Goal: Task Accomplishment & Management: Manage account settings

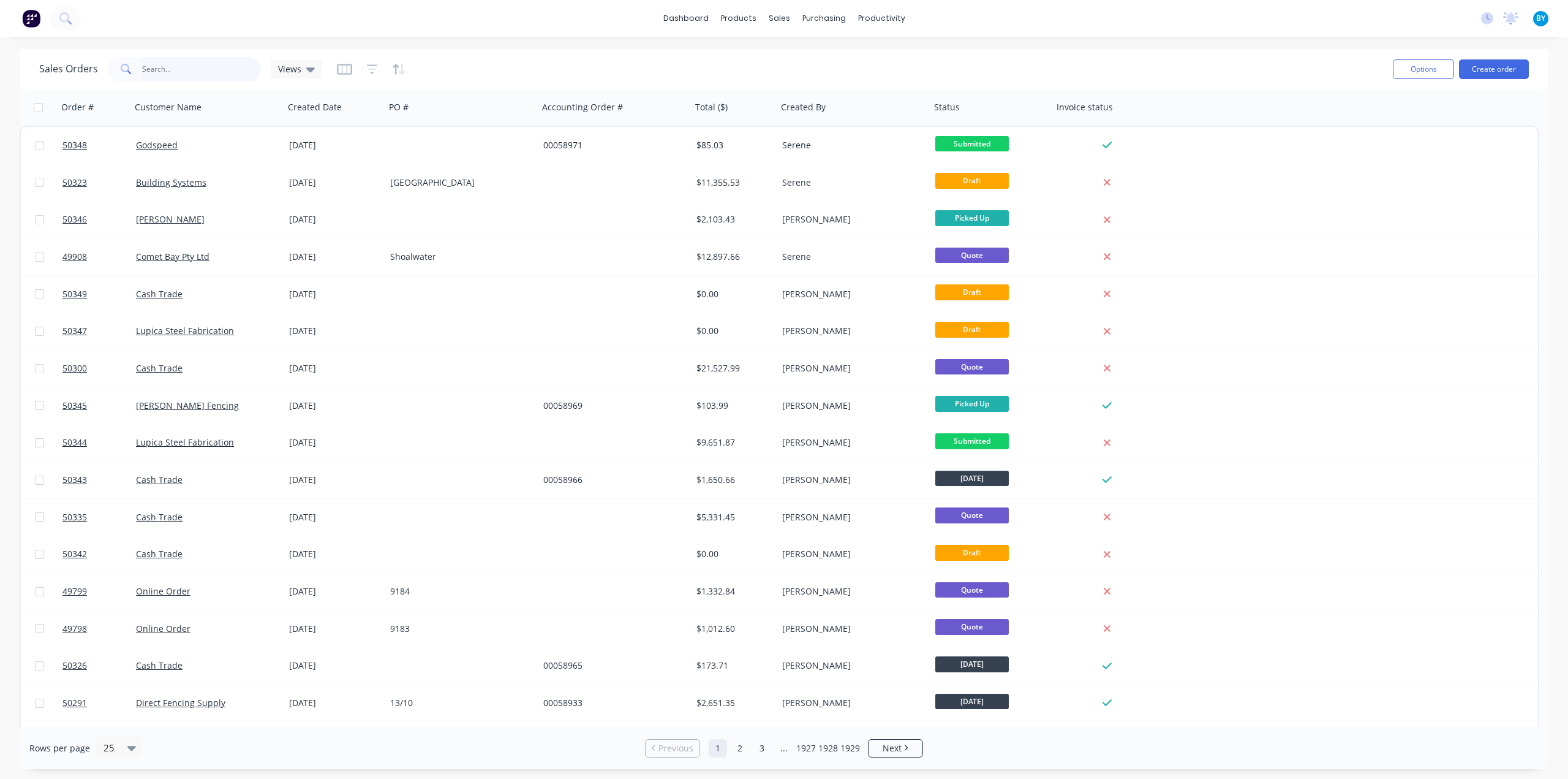
click at [161, 62] on input "text" at bounding box center [202, 68] width 120 height 24
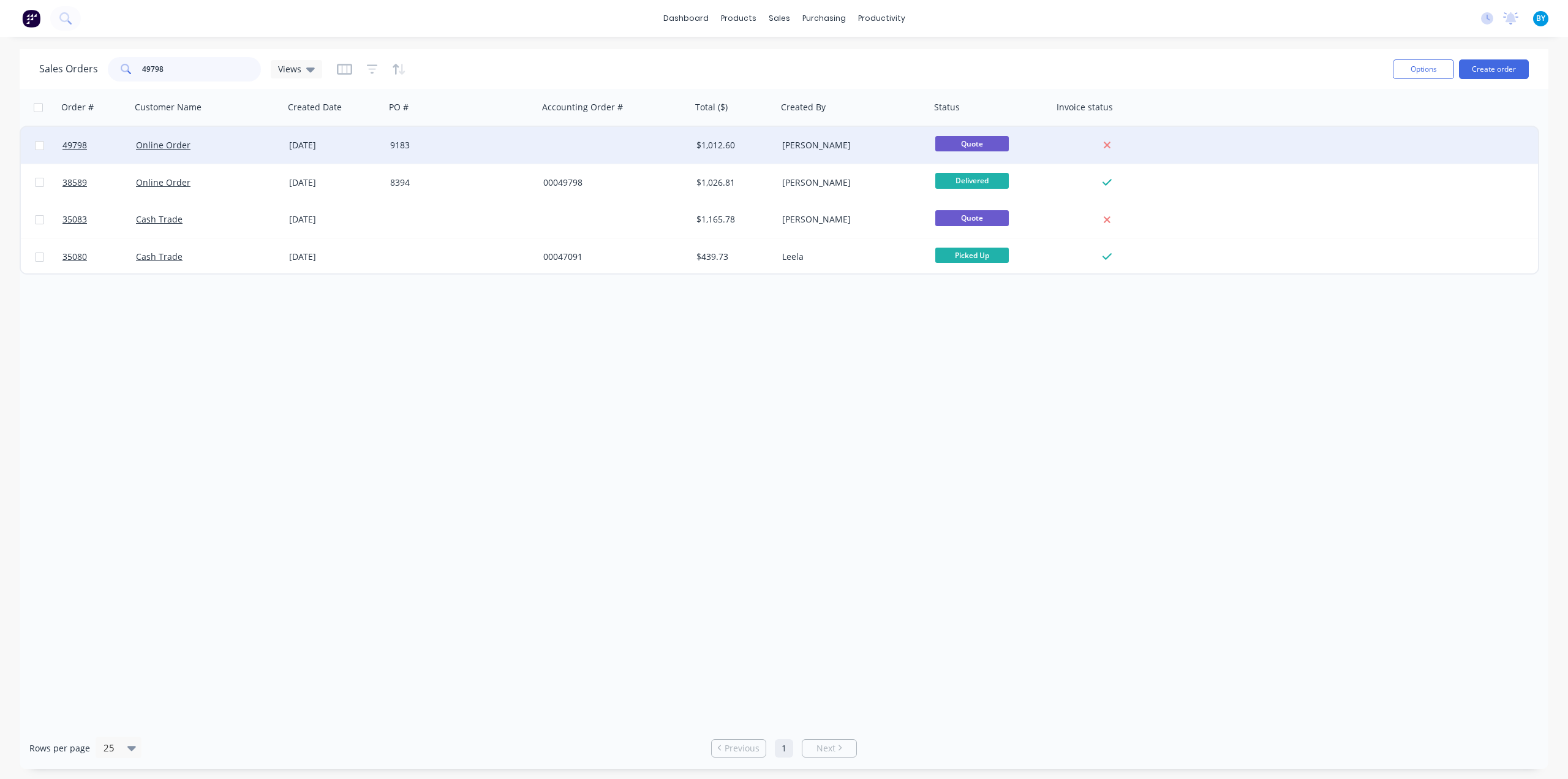
type input "49798"
click at [252, 147] on div "Online Order" at bounding box center [203, 145] width 136 height 12
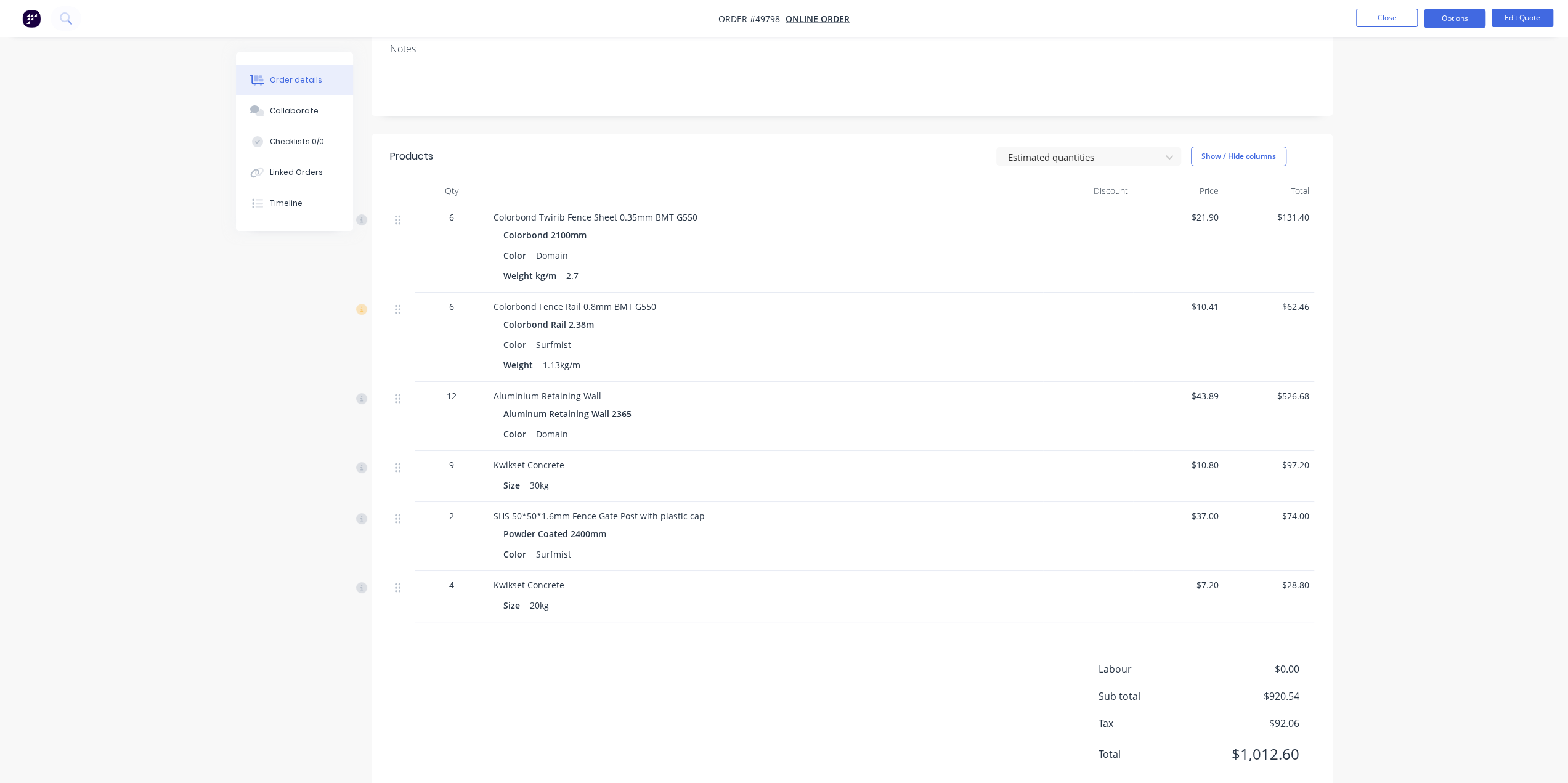
scroll to position [238, 0]
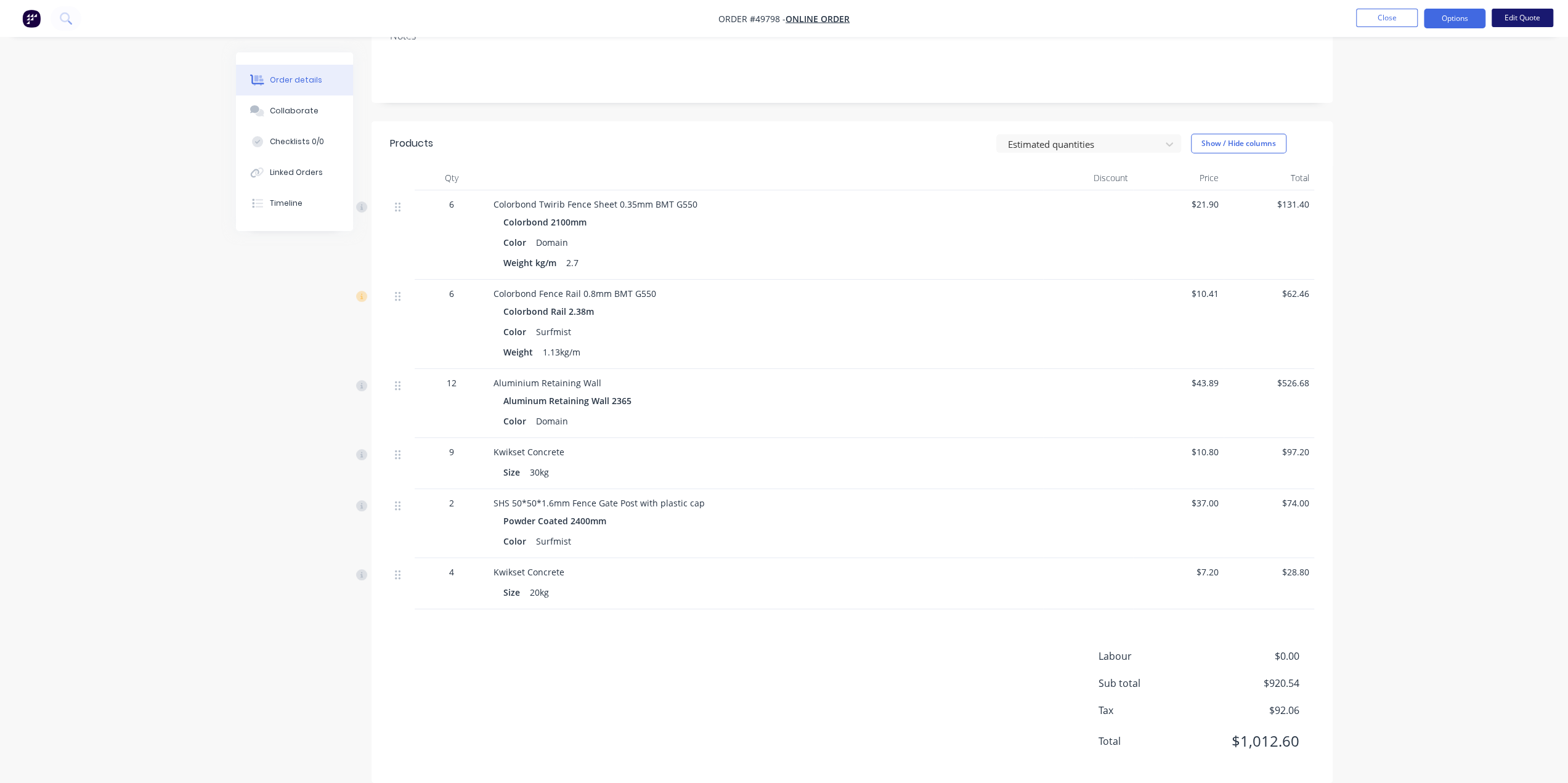
click at [1528, 15] on button "Edit Quote" at bounding box center [1523, 18] width 62 height 18
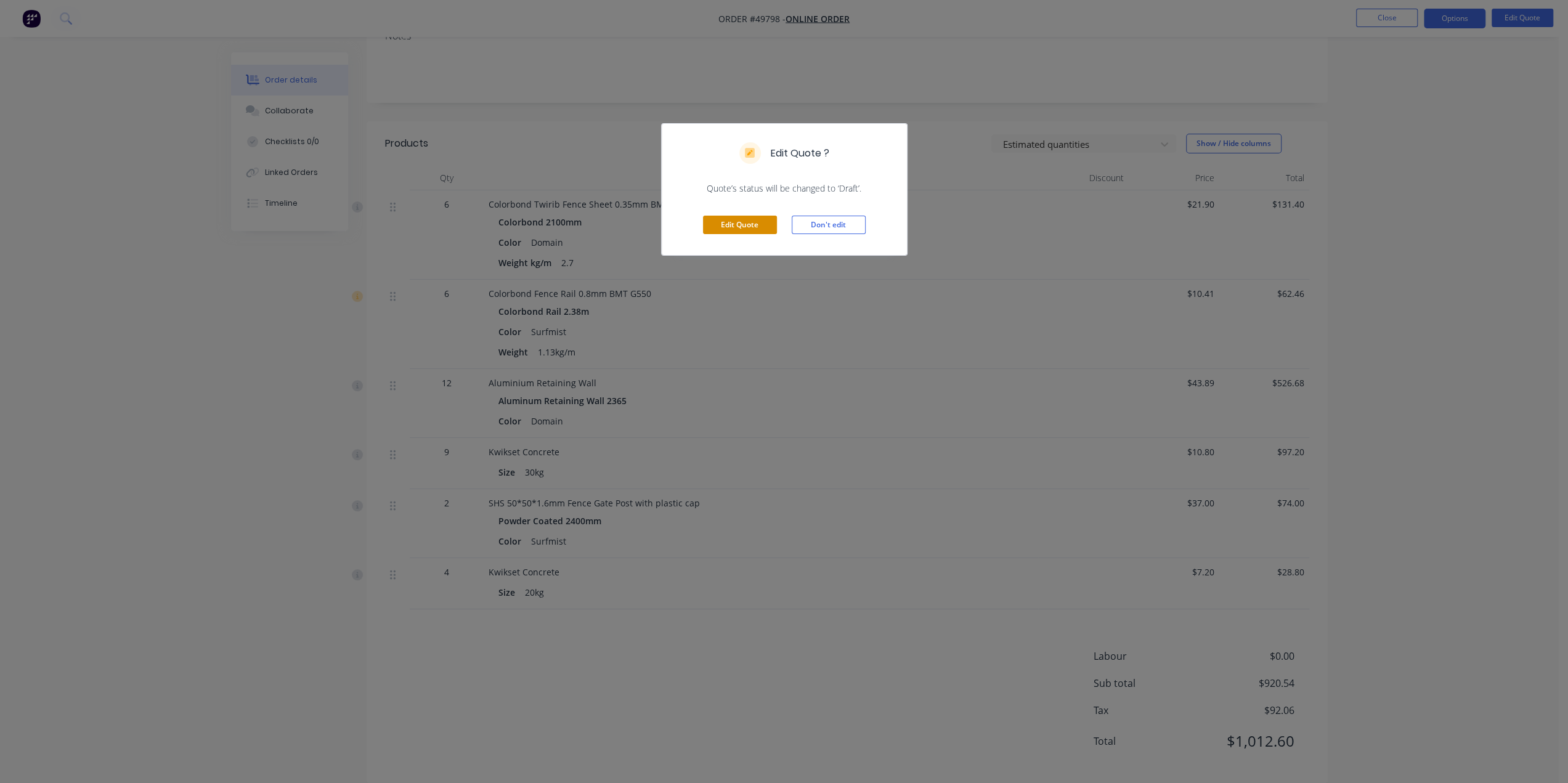
click at [755, 218] on button "Edit Quote" at bounding box center [740, 225] width 74 height 18
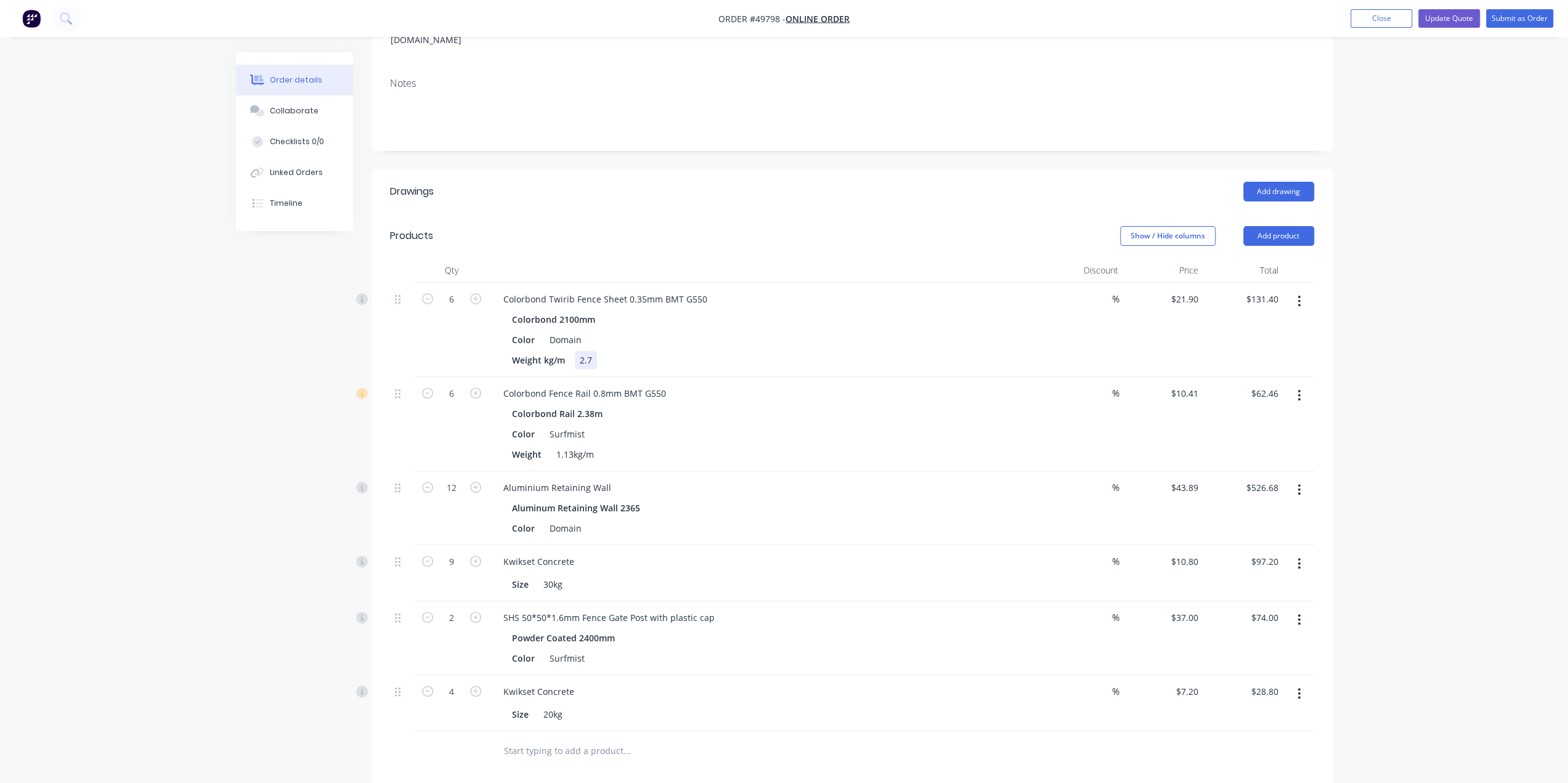
scroll to position [247, 0]
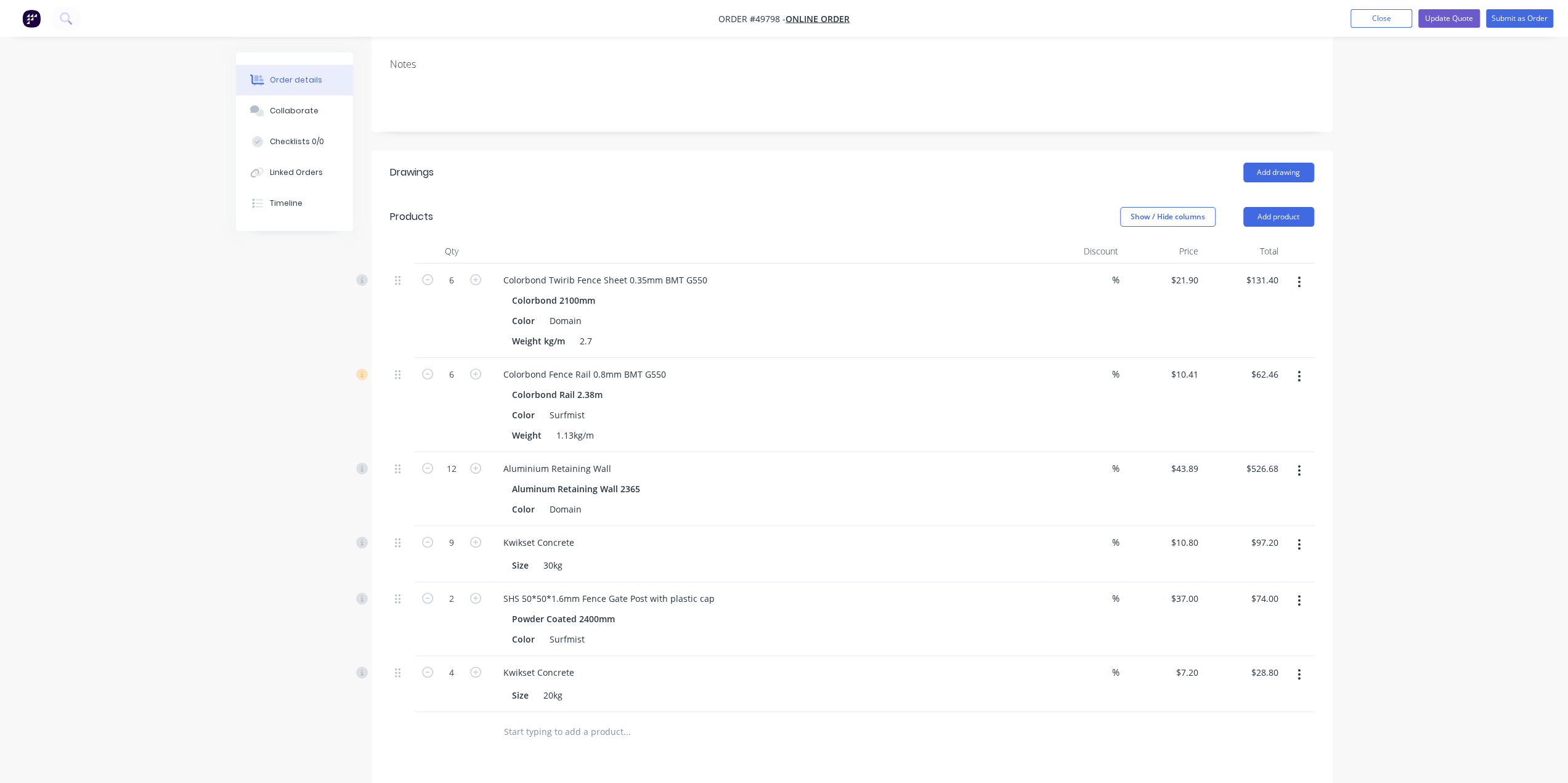
click at [801, 239] on div at bounding box center [766, 251] width 555 height 24
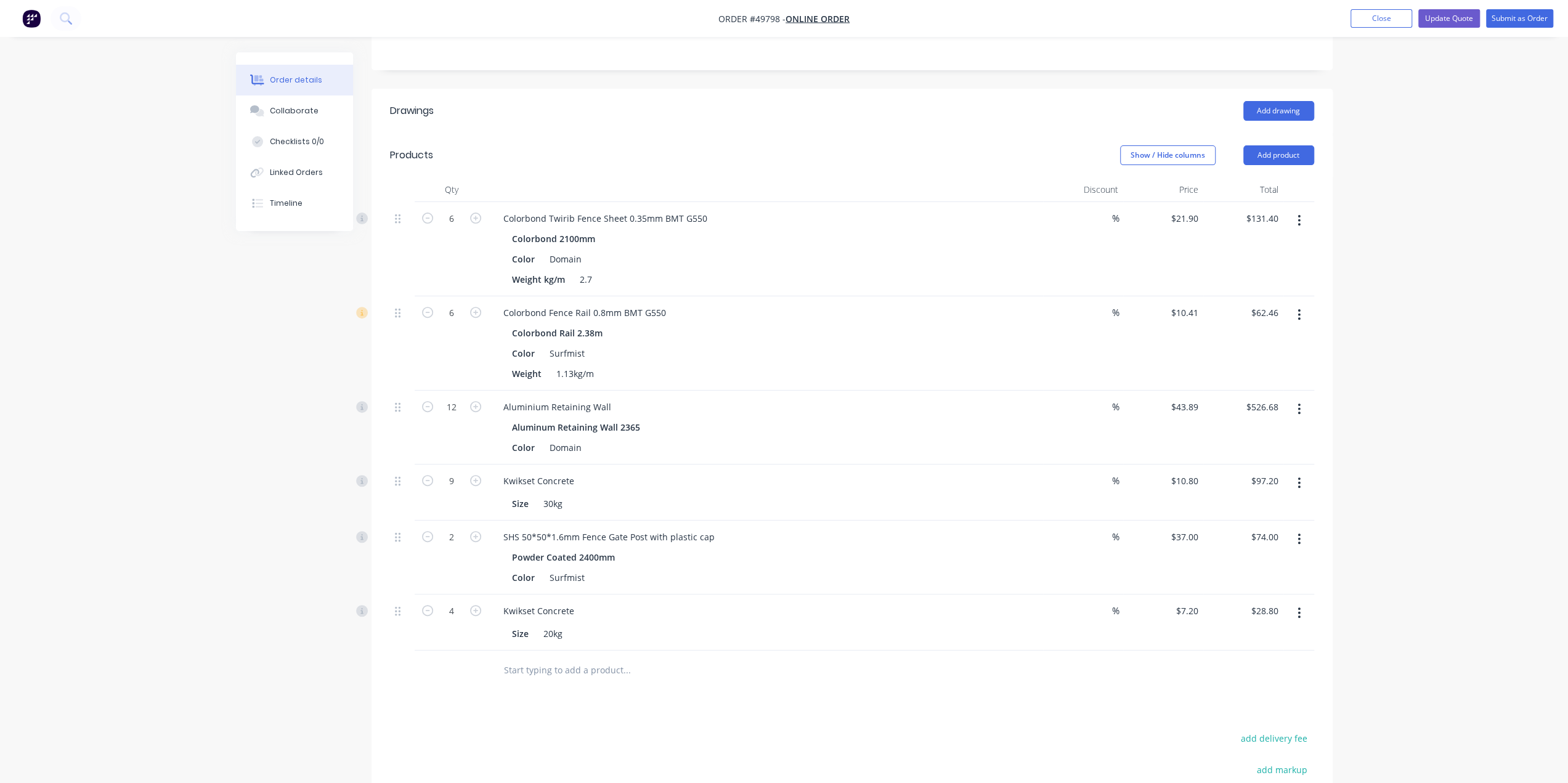
scroll to position [304, 0]
click at [748, 572] on div "Color Surfmist" at bounding box center [763, 581] width 513 height 18
click at [654, 598] on div "Kwikset Concrete Size 20kg" at bounding box center [766, 626] width 555 height 56
click at [1299, 481] on icon "button" at bounding box center [1299, 486] width 3 height 11
click at [929, 628] on div "Size 20kg" at bounding box center [763, 637] width 513 height 18
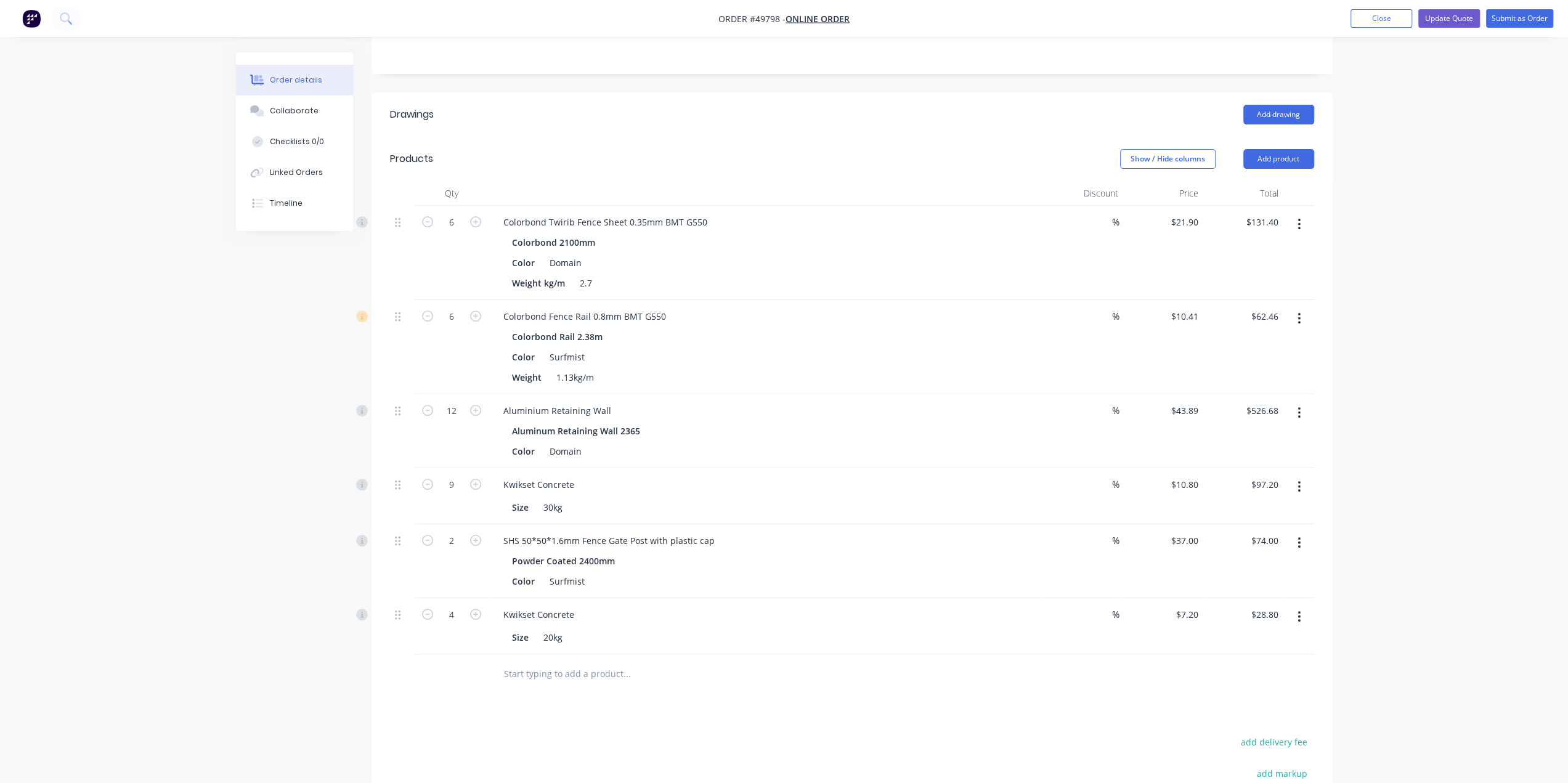
click at [939, 606] on div "Kwikset Concrete" at bounding box center [766, 614] width 545 height 18
click at [1302, 606] on button "button" at bounding box center [1299, 617] width 29 height 23
click at [1076, 598] on div "%" at bounding box center [1084, 626] width 80 height 56
click at [1299, 610] on icon "button" at bounding box center [1299, 617] width 3 height 13
click at [1225, 714] on div "Delete" at bounding box center [1255, 722] width 95 height 18
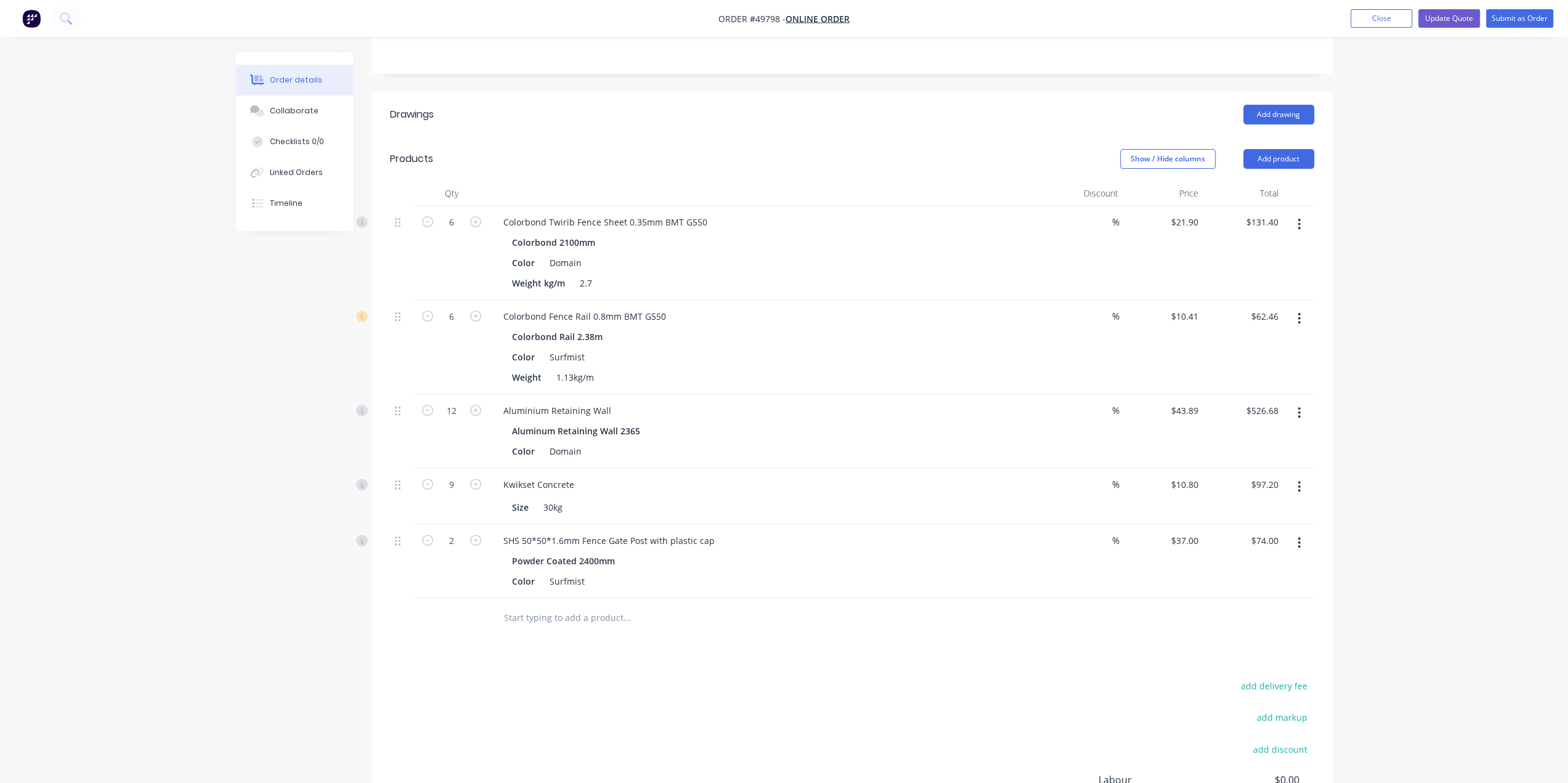
click at [963, 619] on div "Drawings Add drawing Products Show / Hide columns Add product Qty Discount Pric…" at bounding box center [852, 499] width 961 height 814
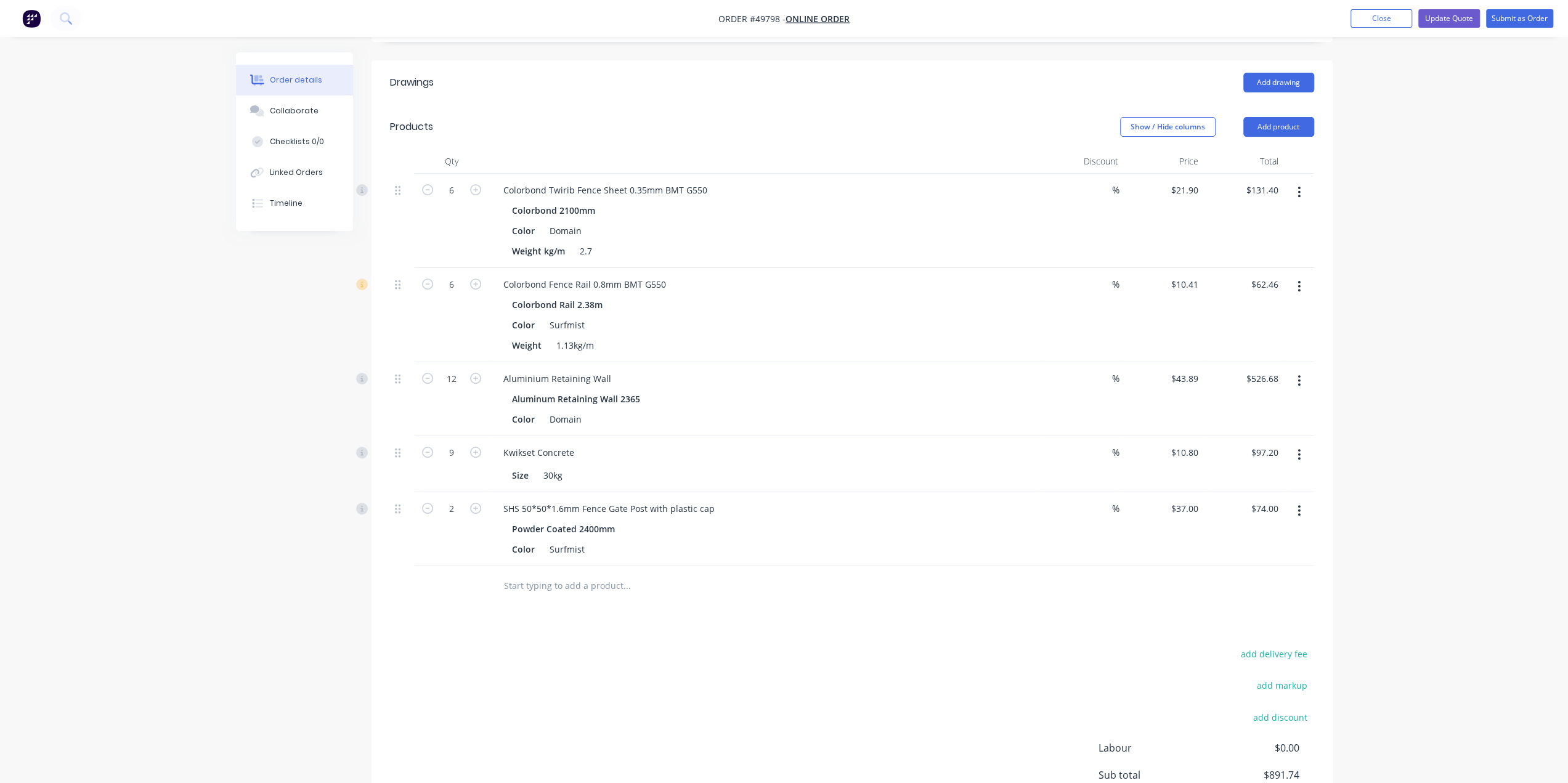
scroll to position [330, 0]
click at [457, 450] on input "9" at bounding box center [452, 459] width 32 height 18
type input "4"
type input "$43.20"
click at [346, 687] on div "Created by Cathy Created 30/09/25 Required 30/09/25 Assigned to Add team member…" at bounding box center [784, 310] width 1097 height 1177
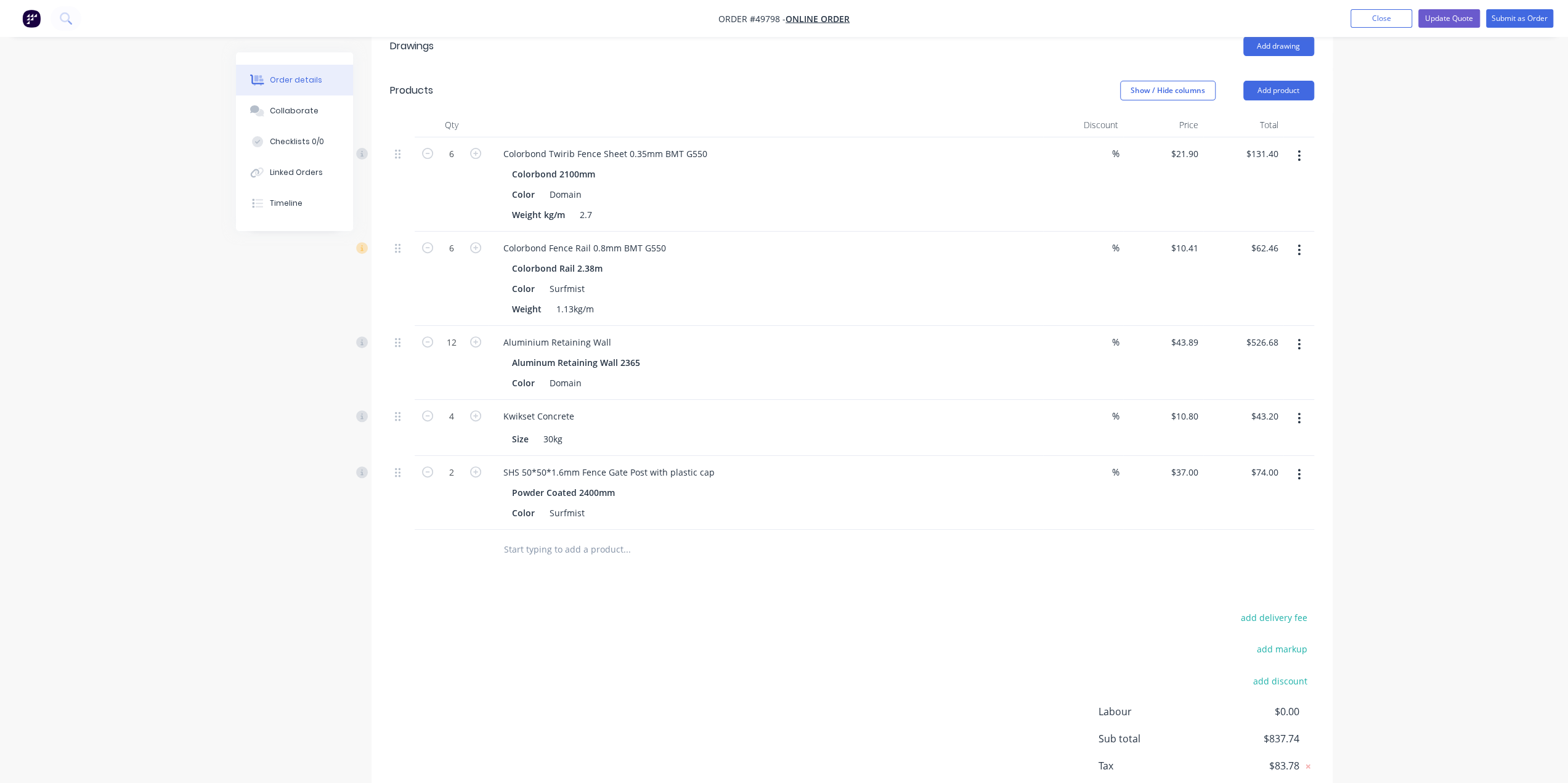
scroll to position [392, 0]
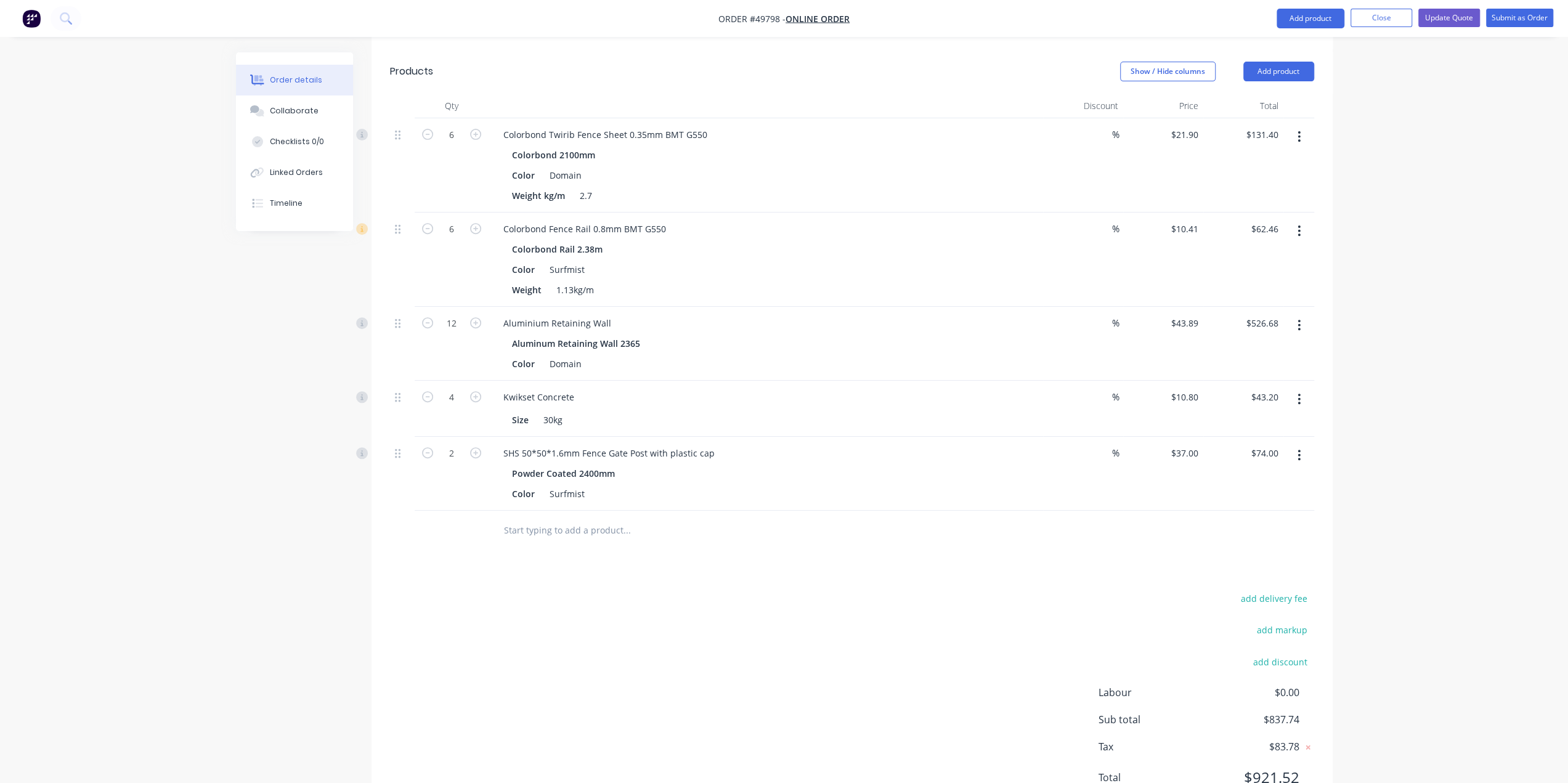
click at [796, 518] on div at bounding box center [679, 530] width 370 height 24
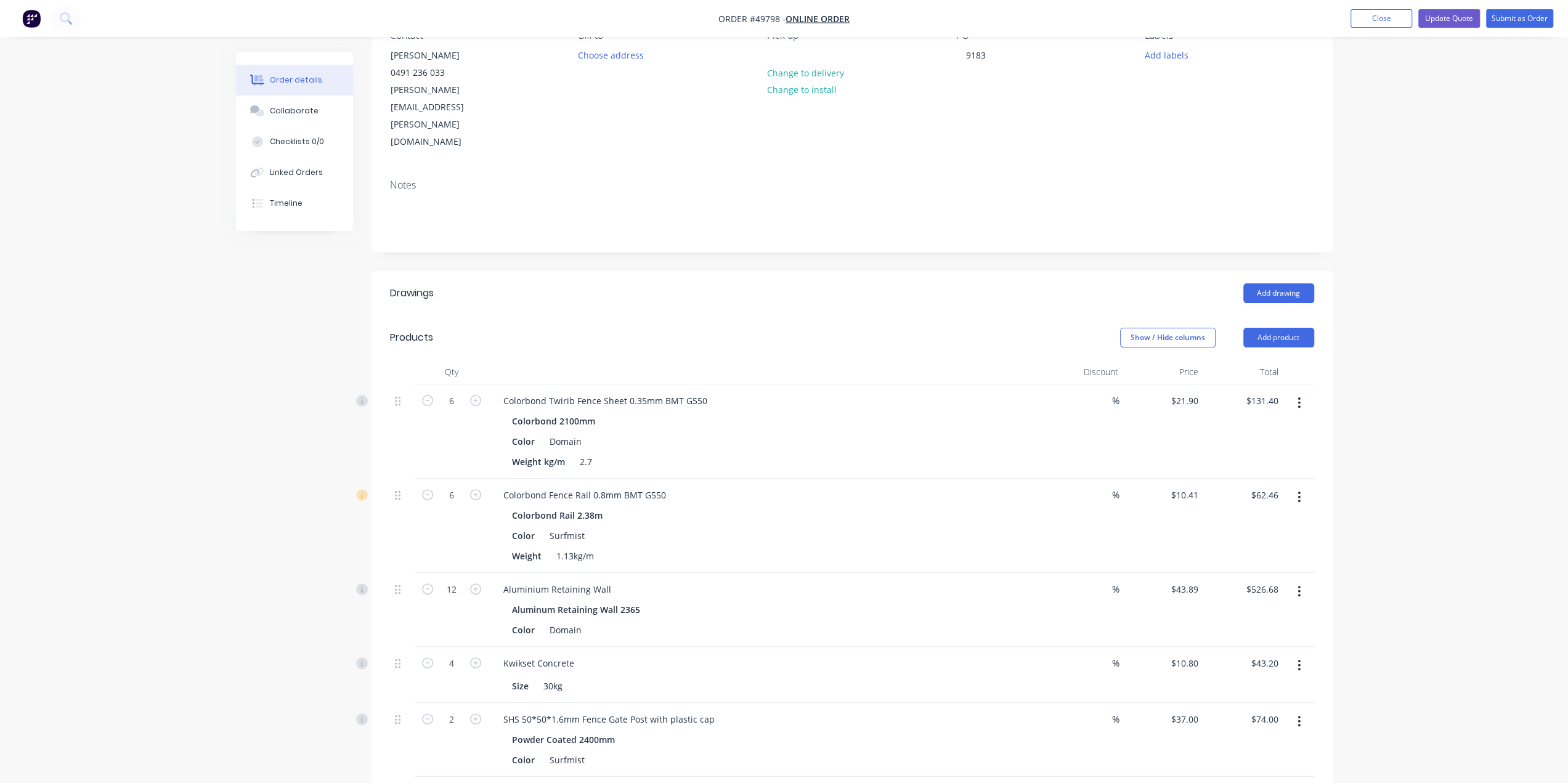
scroll to position [20, 0]
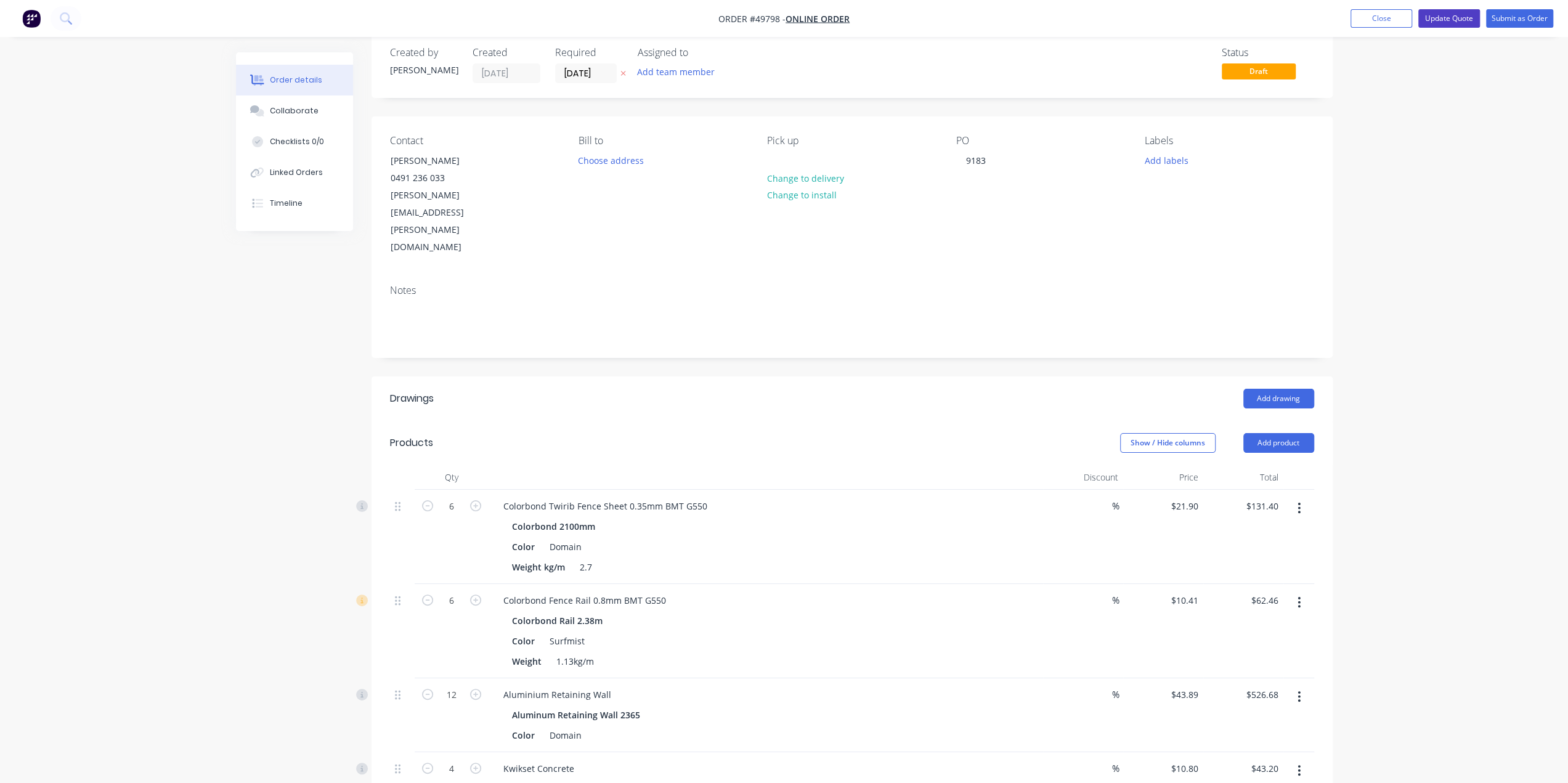
click at [1450, 17] on button "Update Quote" at bounding box center [1449, 18] width 62 height 18
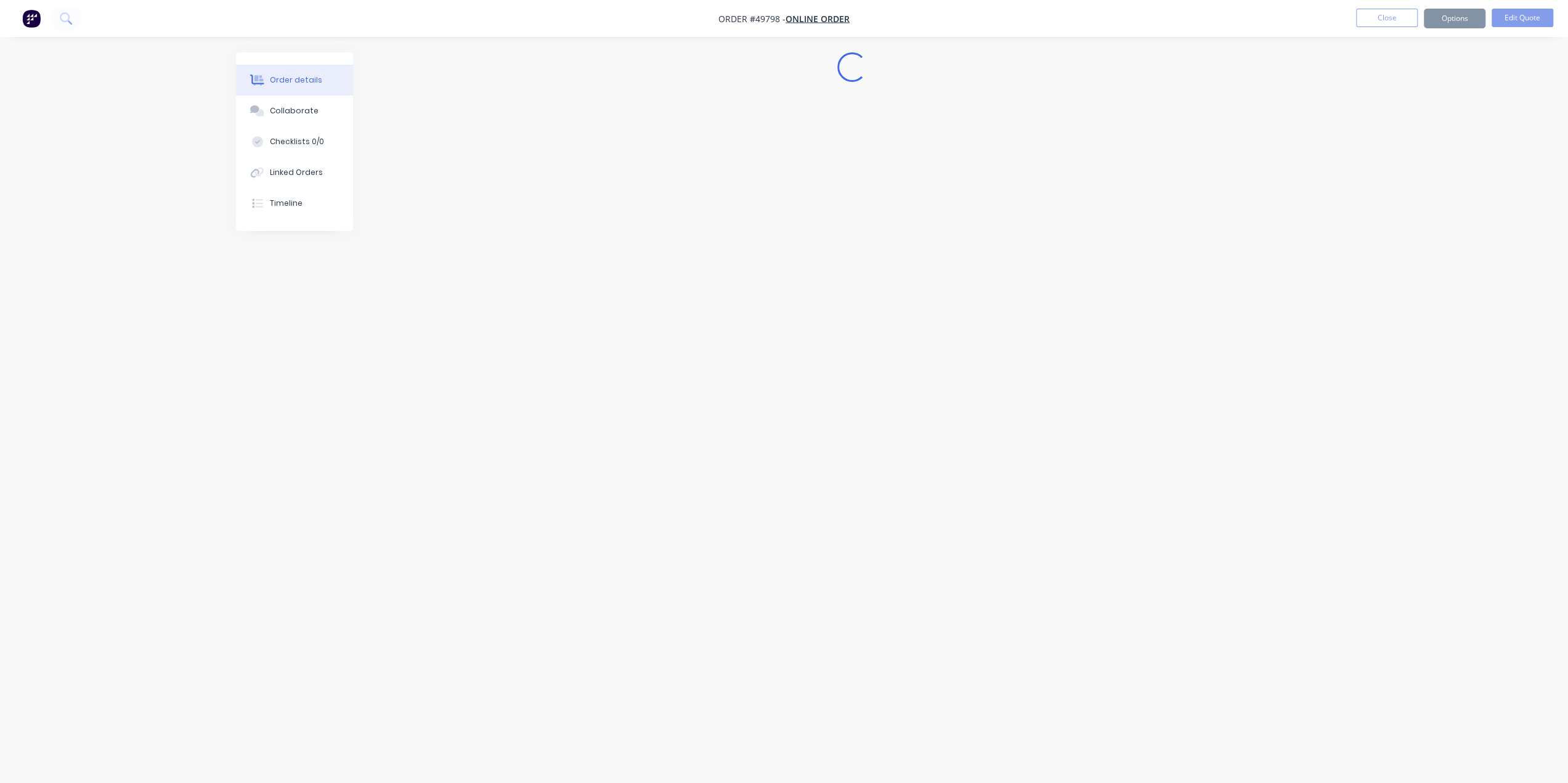
scroll to position [0, 0]
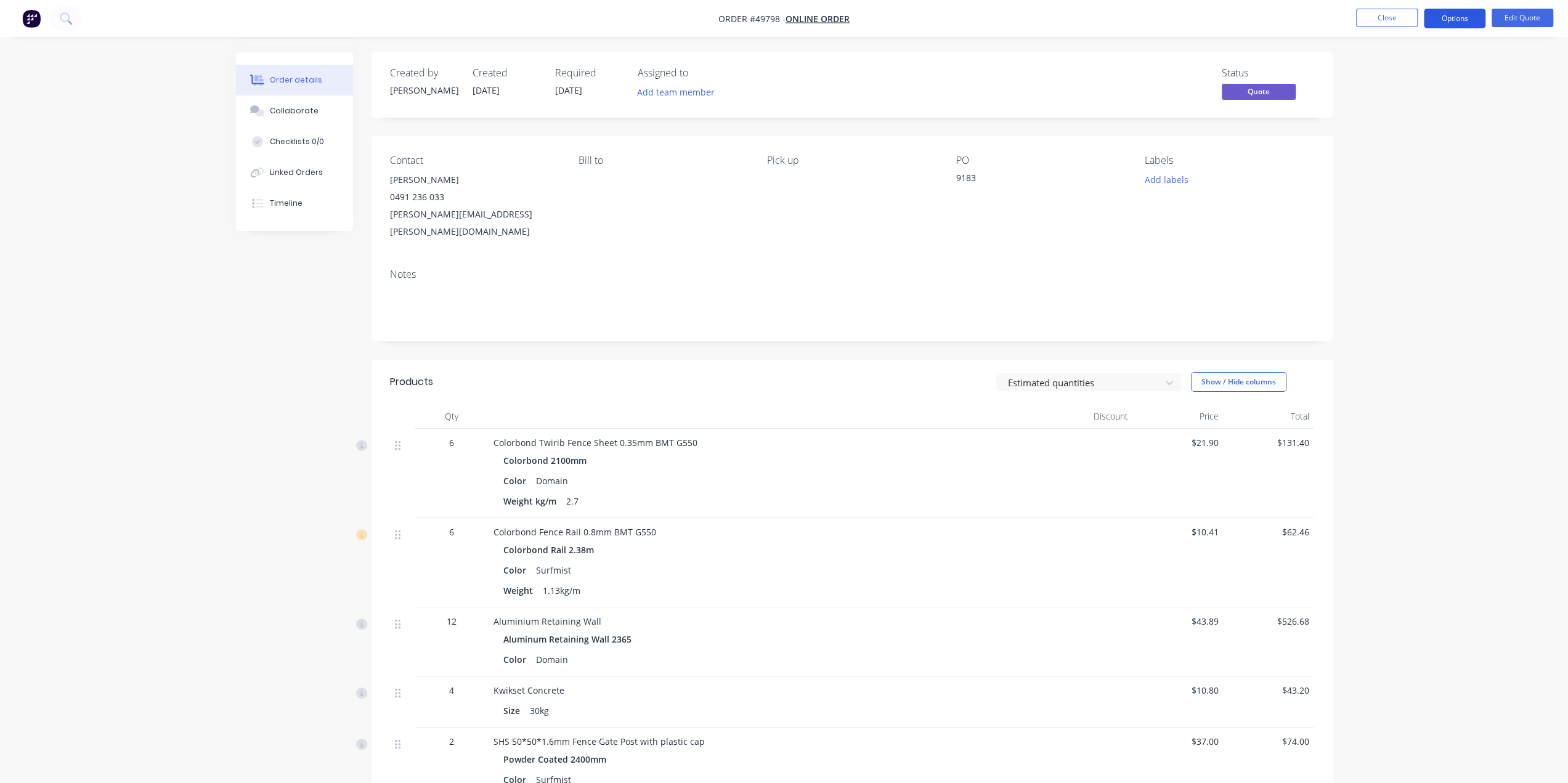
click at [1458, 14] on button "Options" at bounding box center [1455, 18] width 62 height 20
click at [544, 269] on div "Notes" at bounding box center [852, 274] width 925 height 12
click at [1457, 25] on button "Options" at bounding box center [1455, 18] width 62 height 20
click at [1390, 59] on button "EMAIL / PRINT" at bounding box center [1417, 49] width 136 height 24
click at [1400, 72] on div "Quote" at bounding box center [1417, 74] width 113 height 18
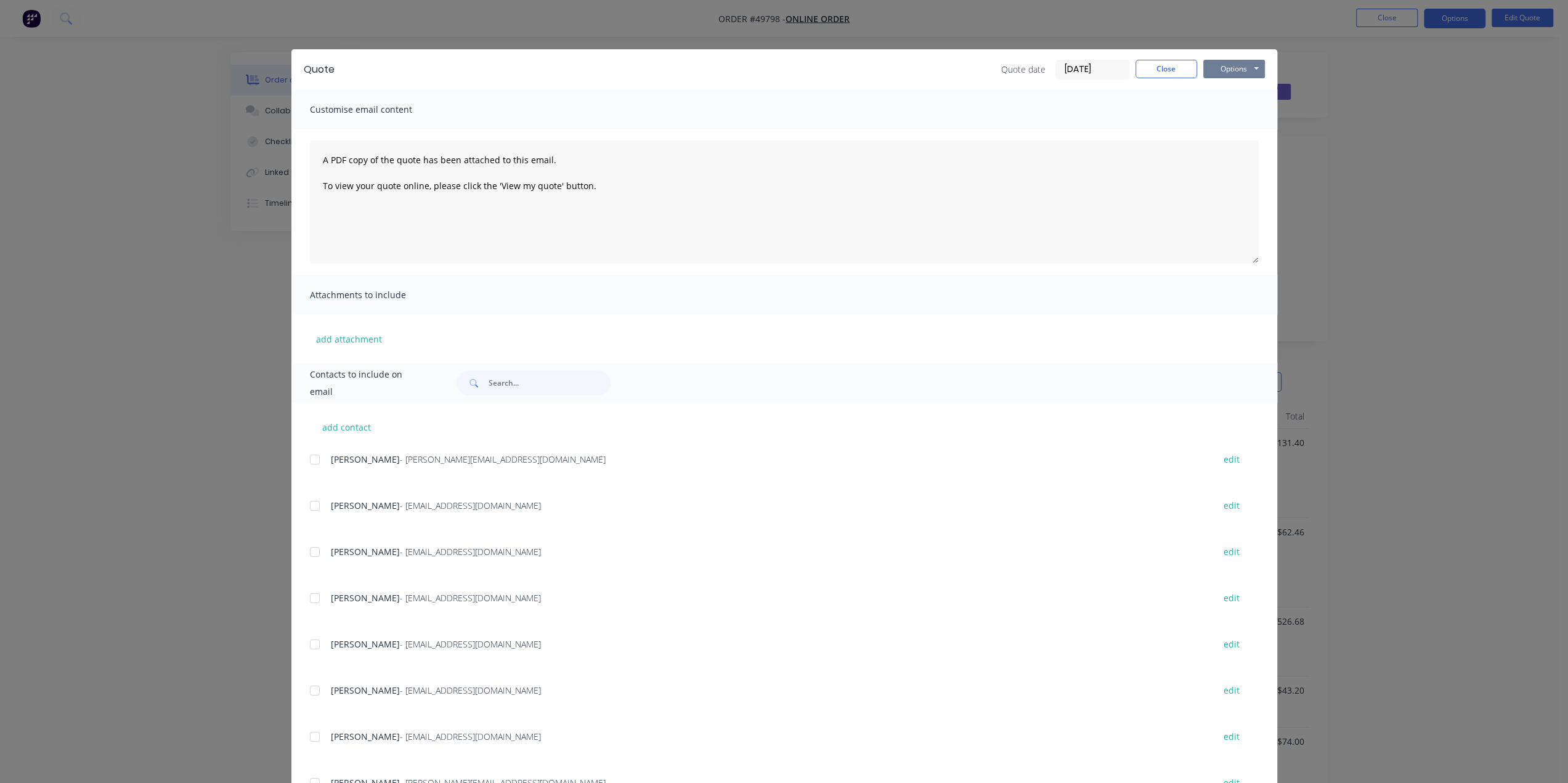
click at [1227, 67] on button "Options" at bounding box center [1234, 69] width 62 height 18
click at [1232, 108] on button "Print" at bounding box center [1243, 111] width 79 height 20
click at [1433, 165] on div "Quote Quote date [DATE] Close Options Preview Print Email Customise email conte…" at bounding box center [784, 392] width 1568 height 783
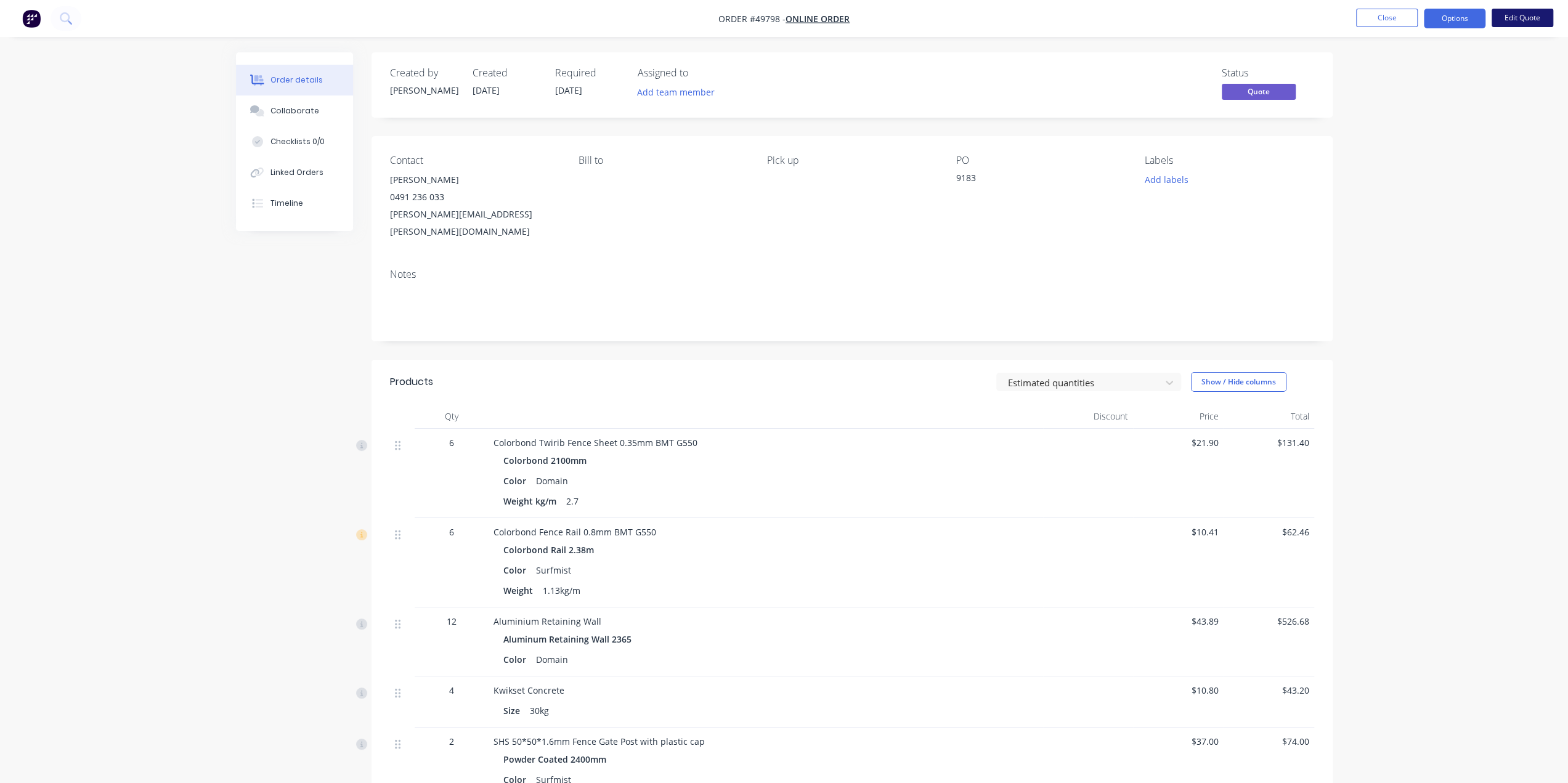
click at [1517, 21] on button "Edit Quote" at bounding box center [1523, 18] width 62 height 18
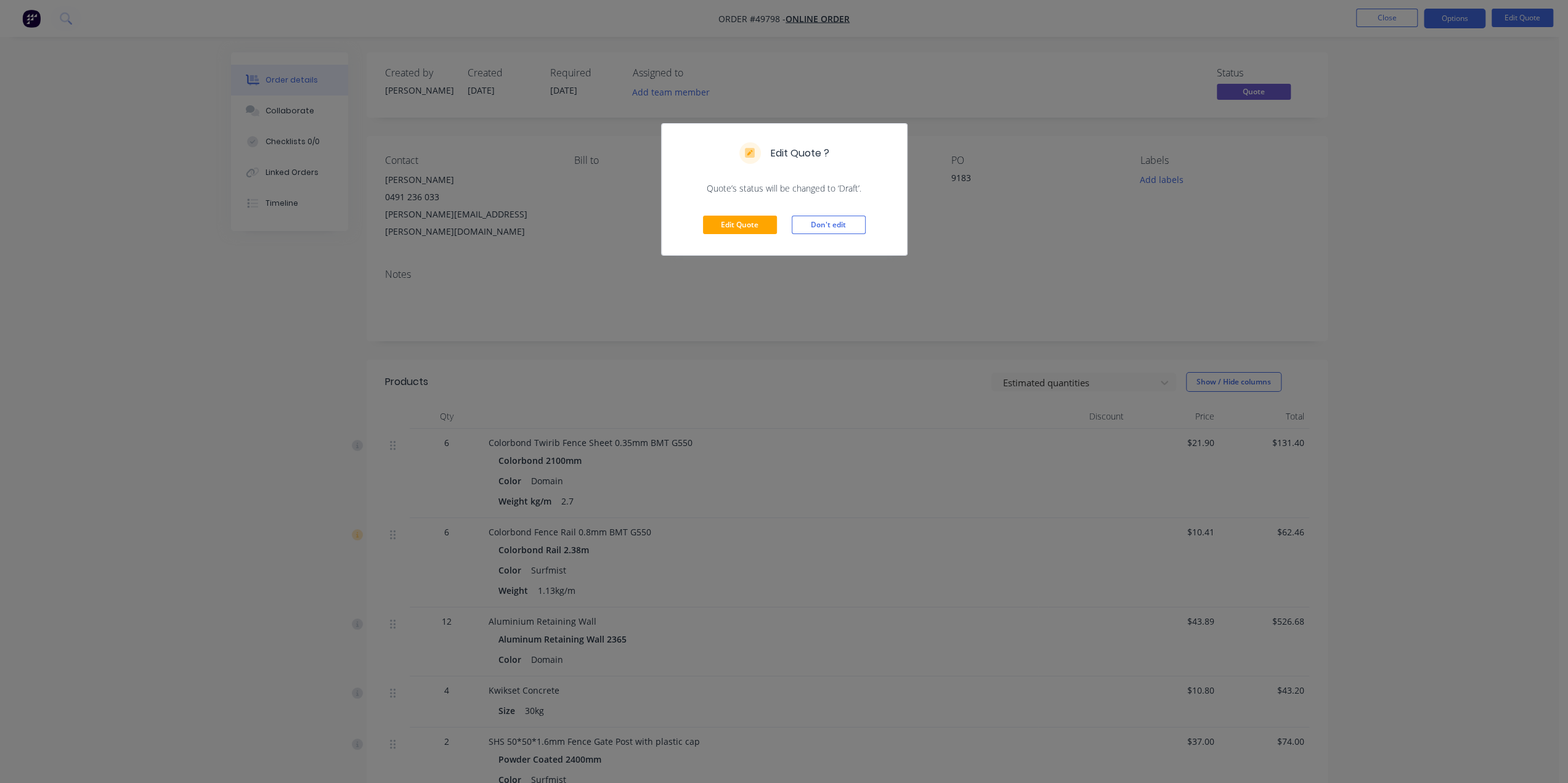
click at [1426, 220] on div "Edit Quote ? Quote’s status will be changed to ‘Draft’. Edit Quote Don't edit" at bounding box center [784, 392] width 1568 height 783
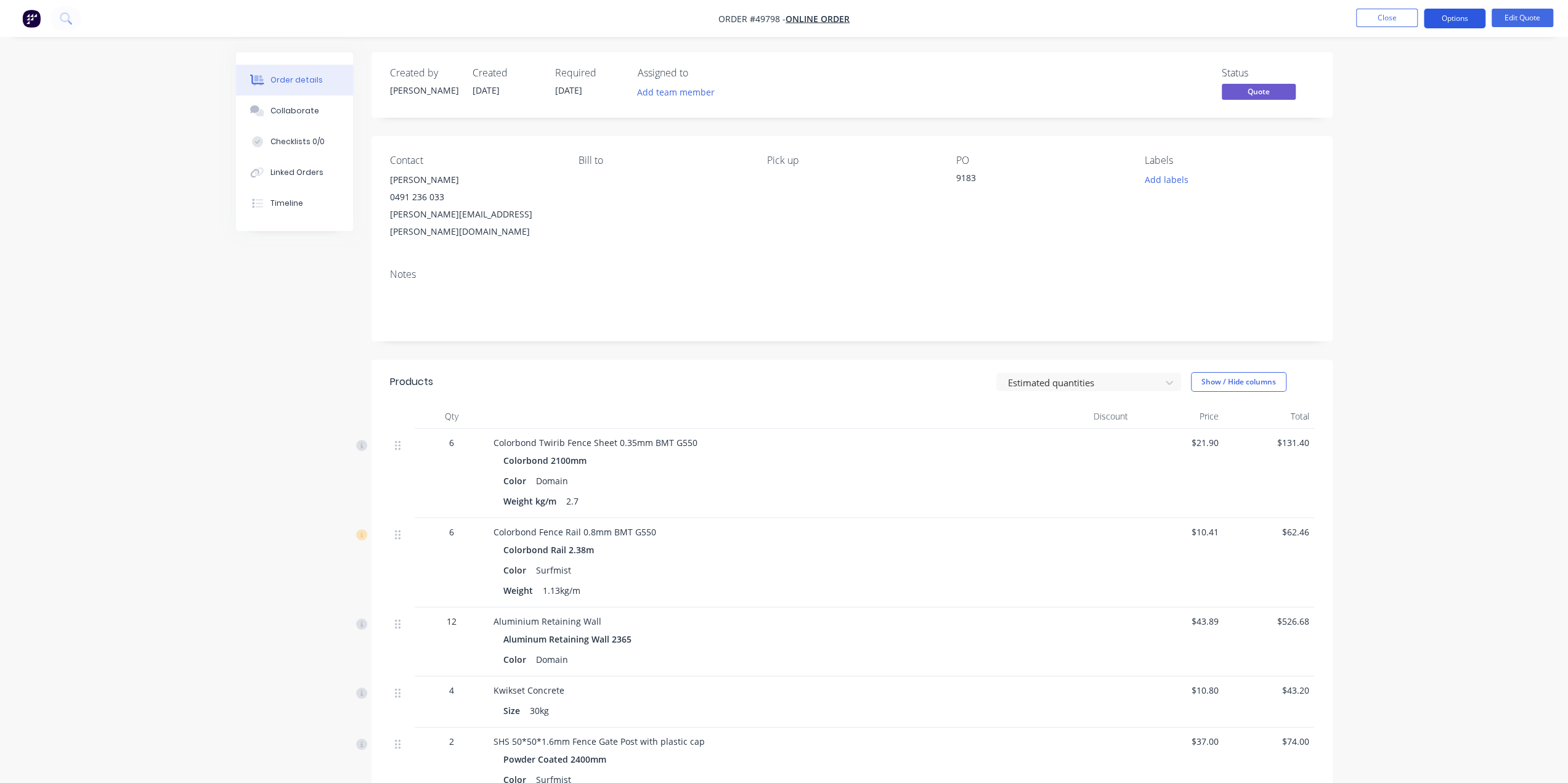
click at [1460, 27] on button "Options" at bounding box center [1455, 18] width 62 height 20
click at [1412, 147] on div "Convert to Order" at bounding box center [1417, 148] width 113 height 18
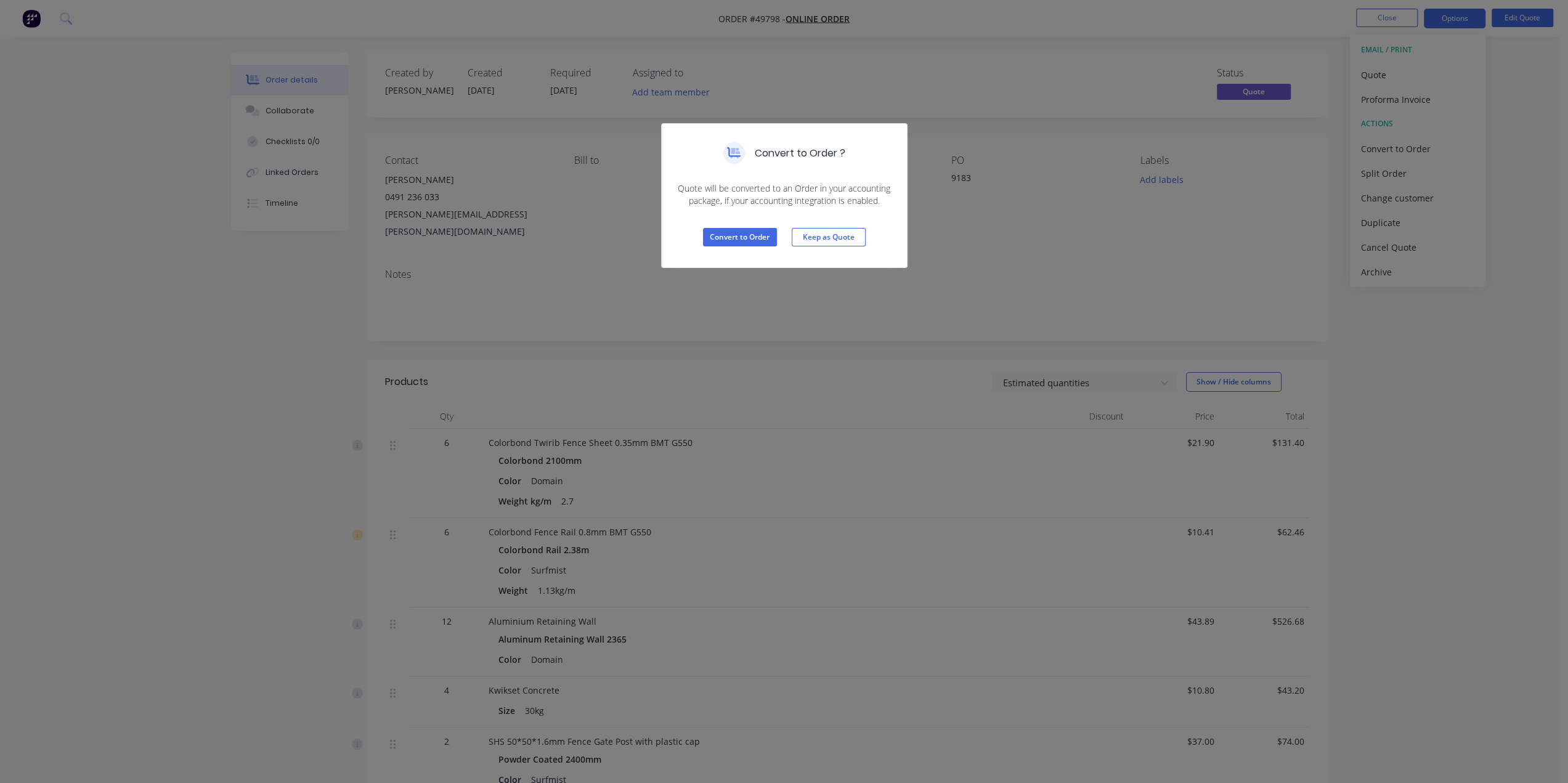
click at [733, 224] on div "Convert to Order Keep as Quote" at bounding box center [784, 237] width 245 height 60
click at [731, 238] on button "Convert to Order" at bounding box center [740, 237] width 74 height 18
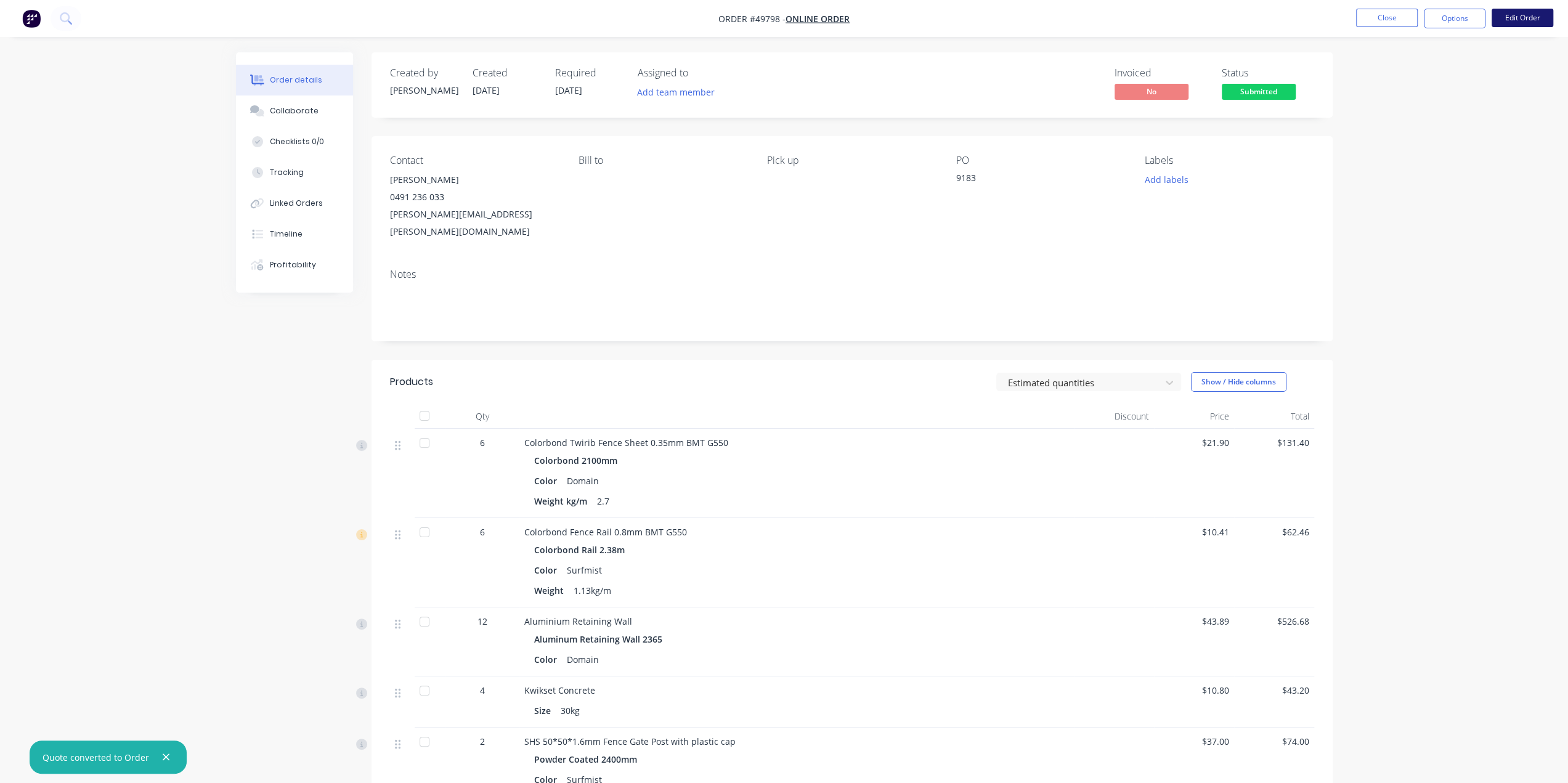
click at [1513, 13] on button "Edit Order" at bounding box center [1523, 18] width 62 height 18
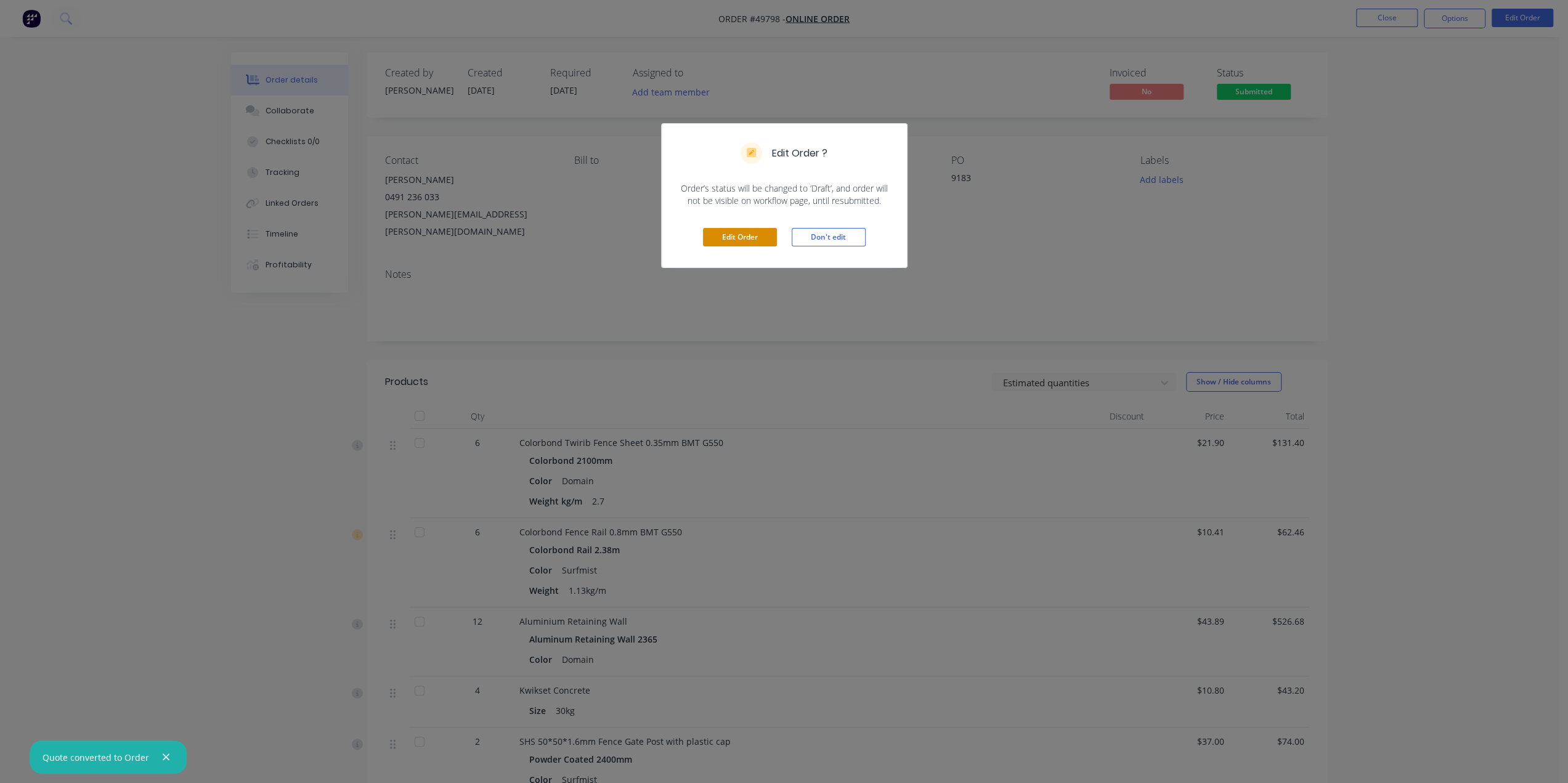
click at [761, 239] on button "Edit Order" at bounding box center [740, 237] width 74 height 18
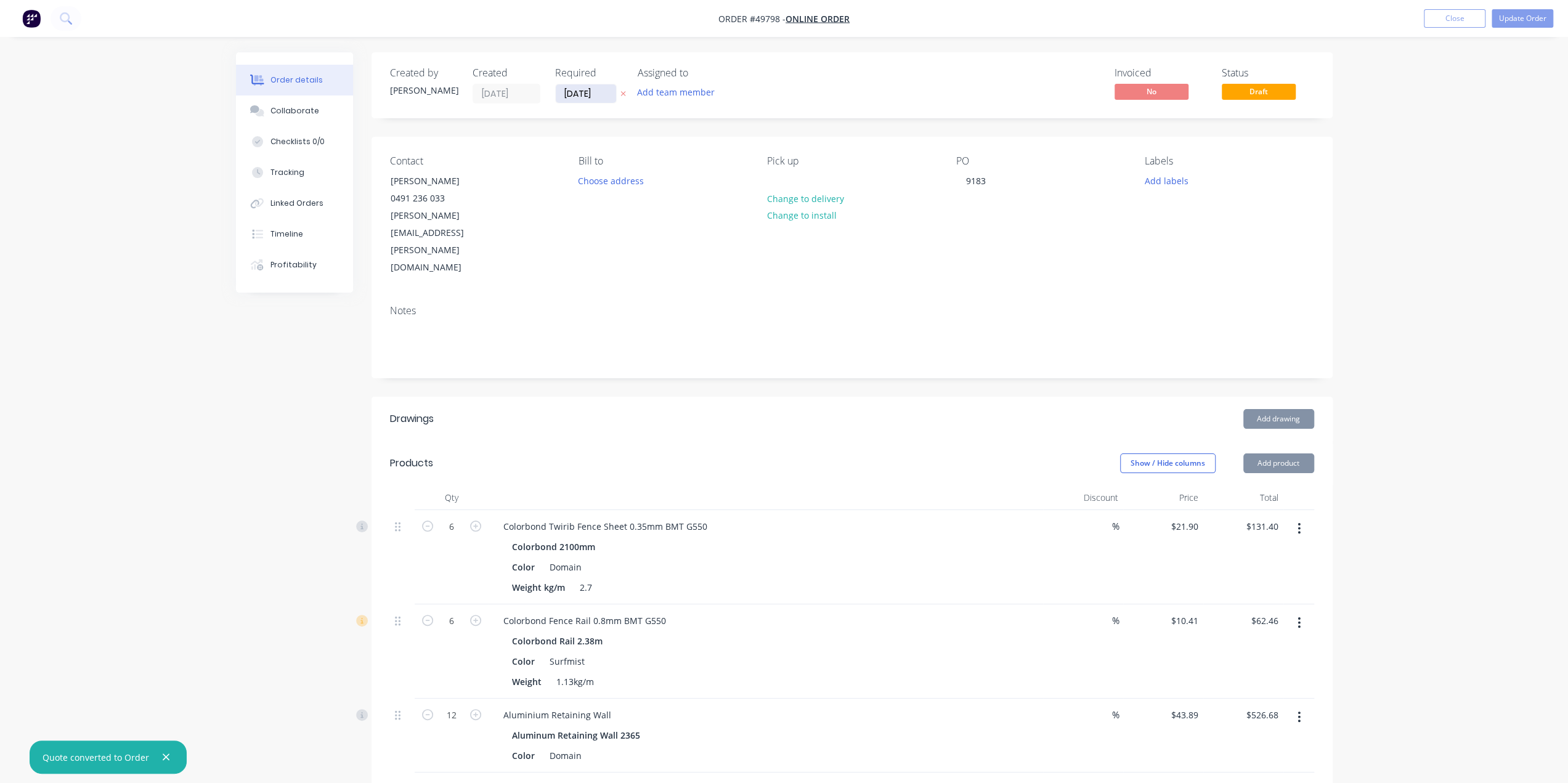
click at [580, 94] on input "[DATE]" at bounding box center [586, 94] width 60 height 18
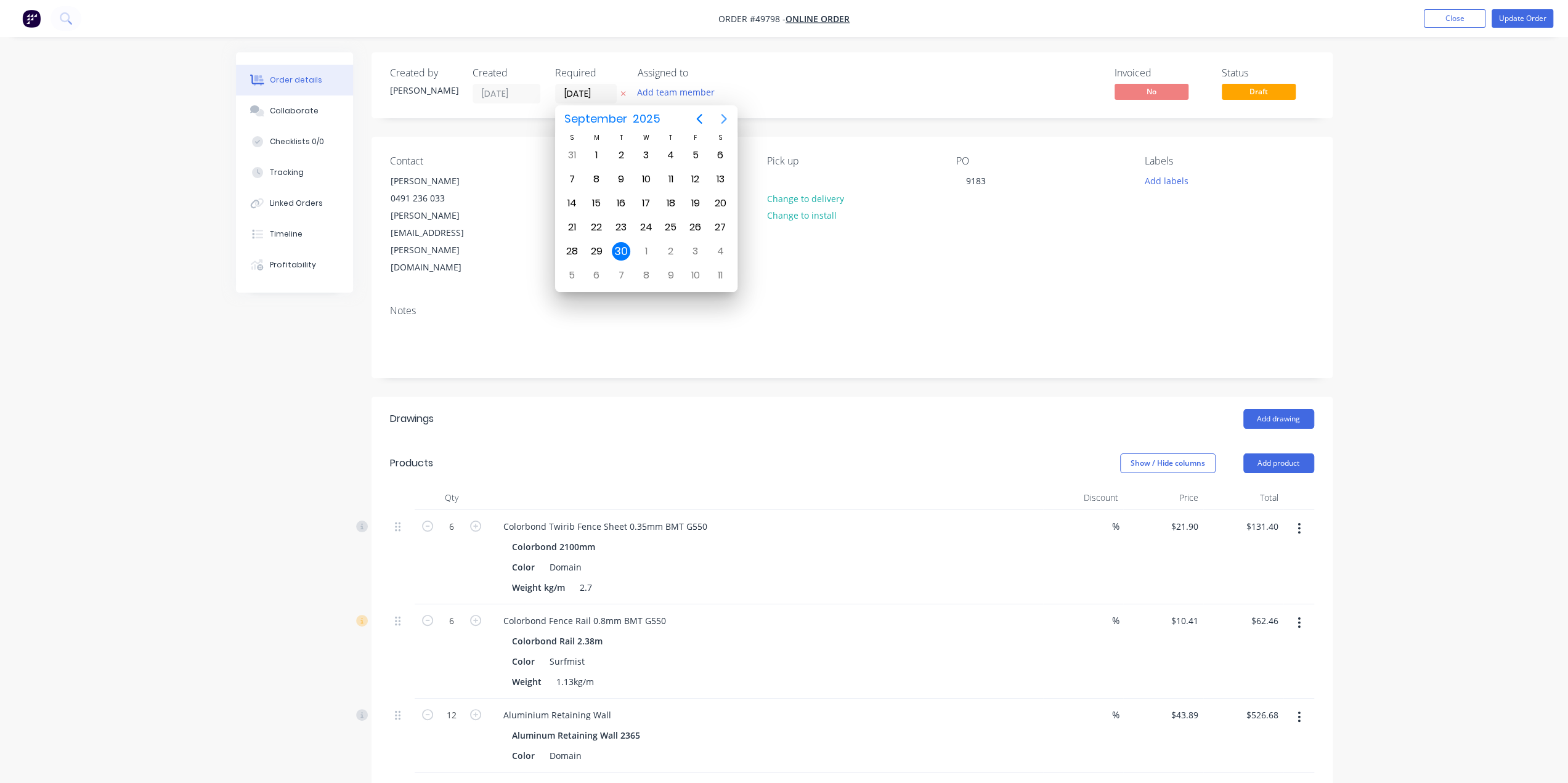
click at [728, 113] on icon "Next page" at bounding box center [724, 119] width 15 height 15
click at [693, 202] on div "17" at bounding box center [695, 203] width 18 height 18
type input "17/10/25"
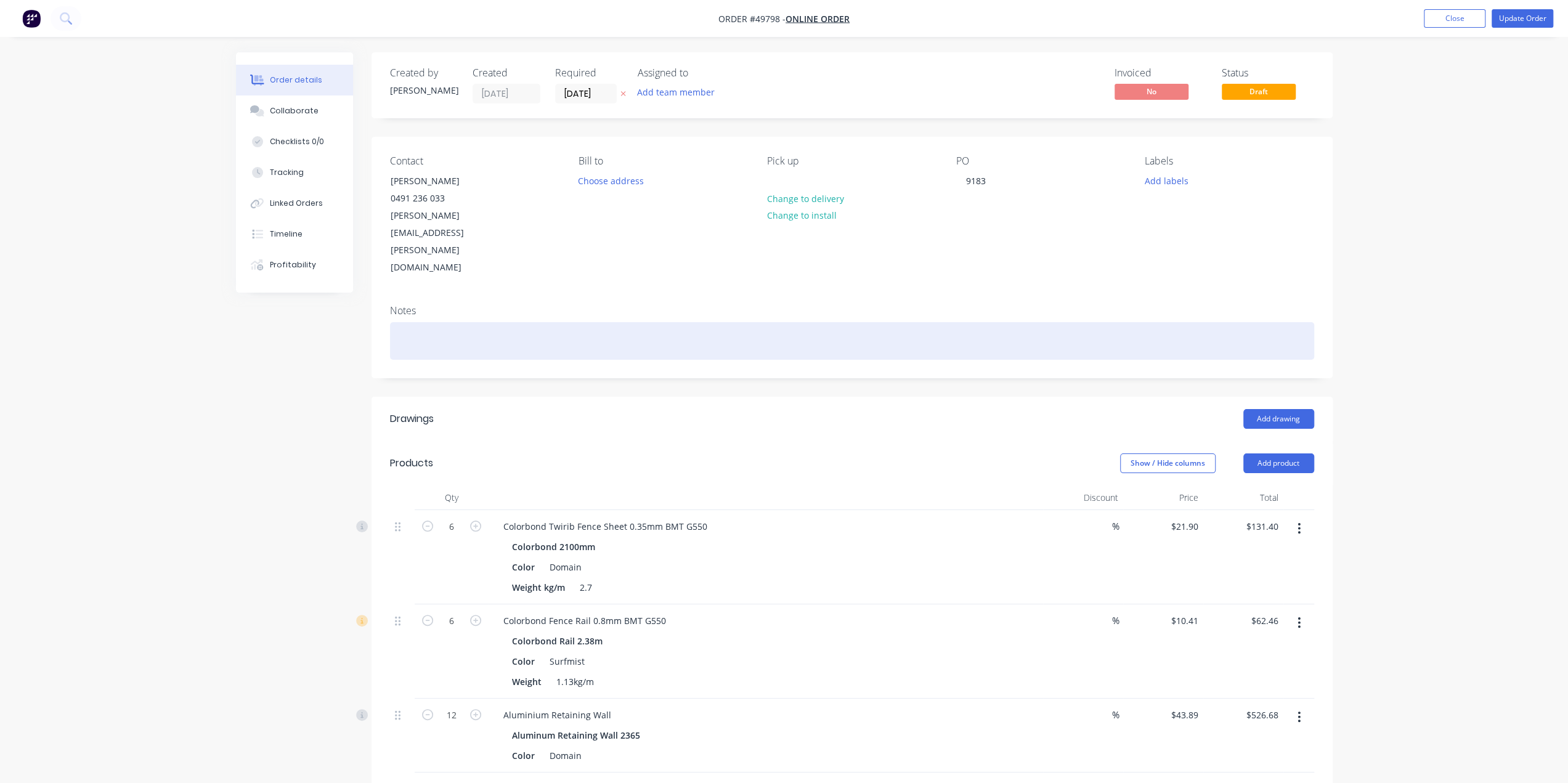
click at [597, 322] on div at bounding box center [852, 340] width 925 height 38
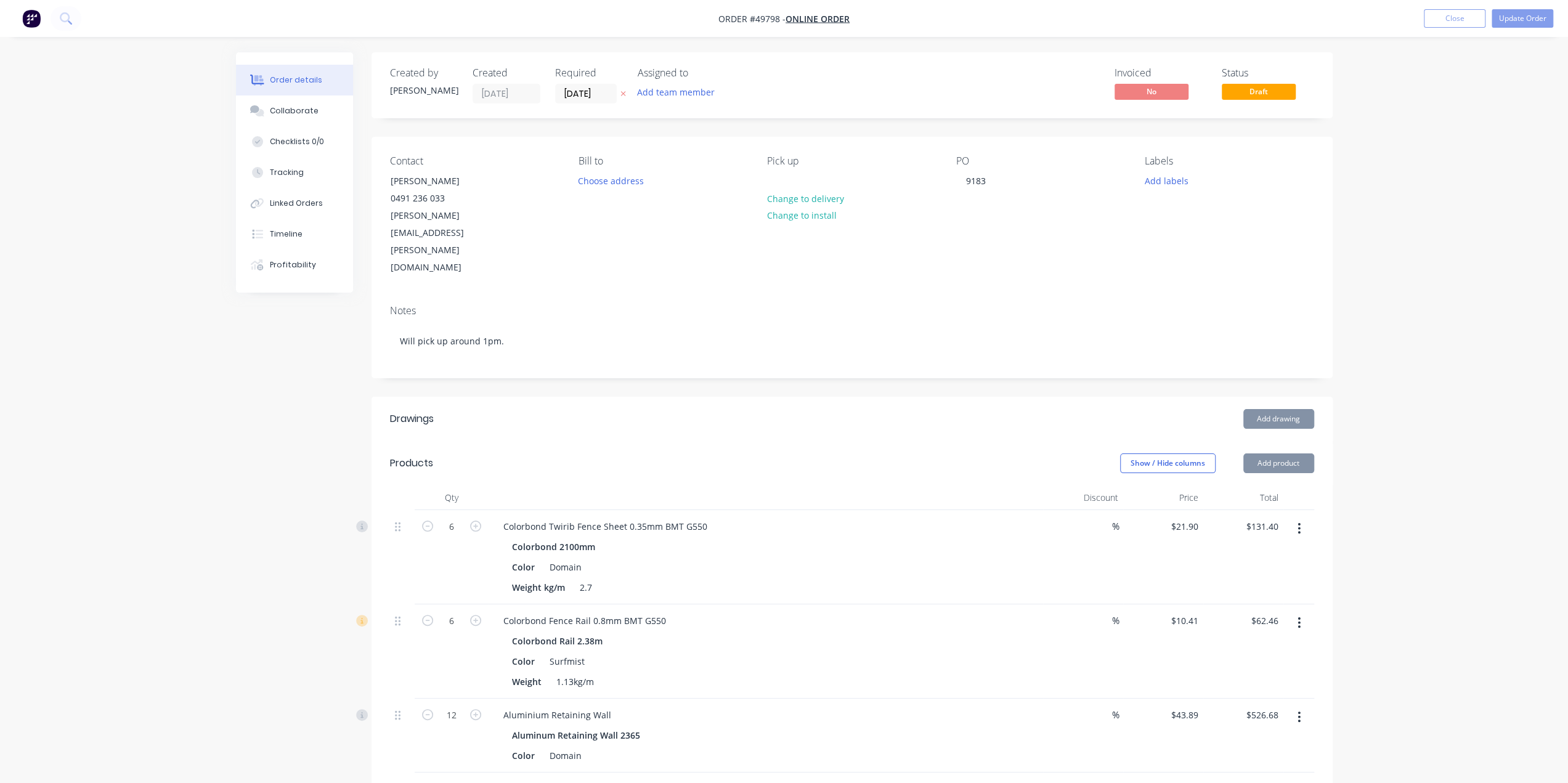
click at [663, 453] on div "Show / Hide columns Add product" at bounding box center [950, 463] width 728 height 20
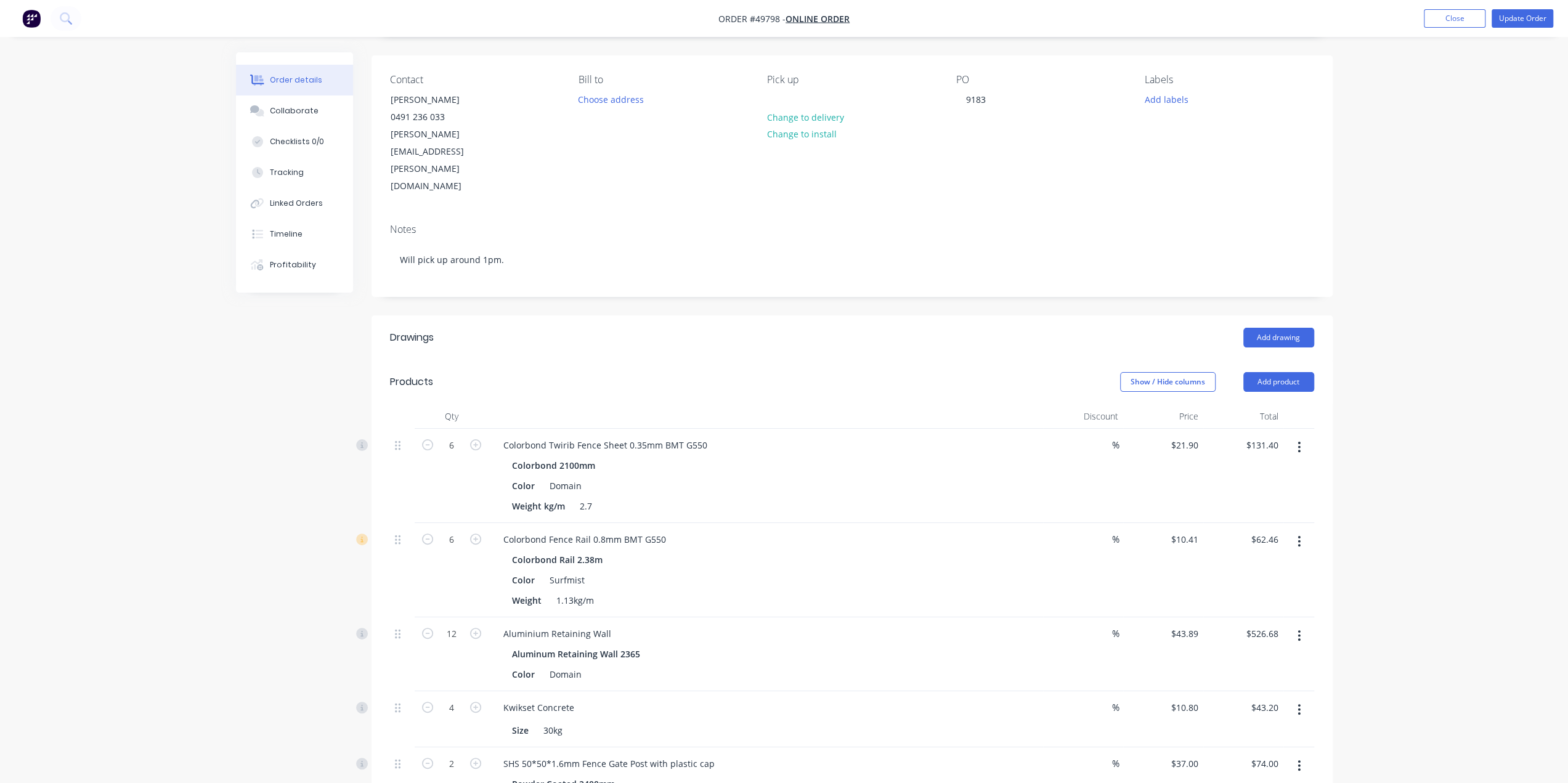
scroll to position [185, 0]
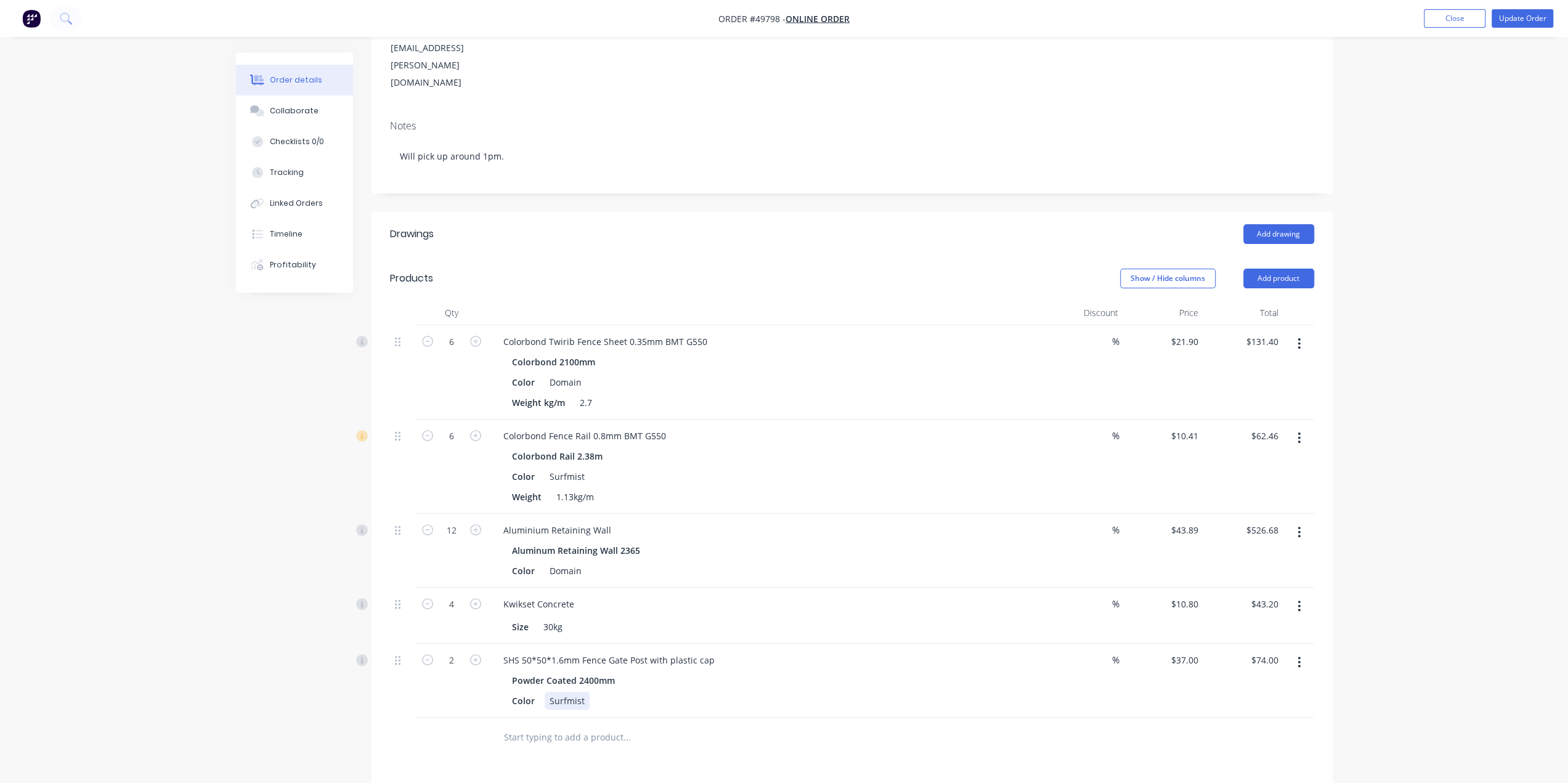
click at [766, 659] on div "SHS 50*50*1.6mm Fence Gate Post with plastic cap Powder Coated 2400mm Color Sur…" at bounding box center [766, 680] width 555 height 74
click at [899, 658] on div "SHS 50*50*1.6mm Fence Gate Post with plastic cap Powder Coated 2400mm Color Sur…" at bounding box center [766, 680] width 555 height 74
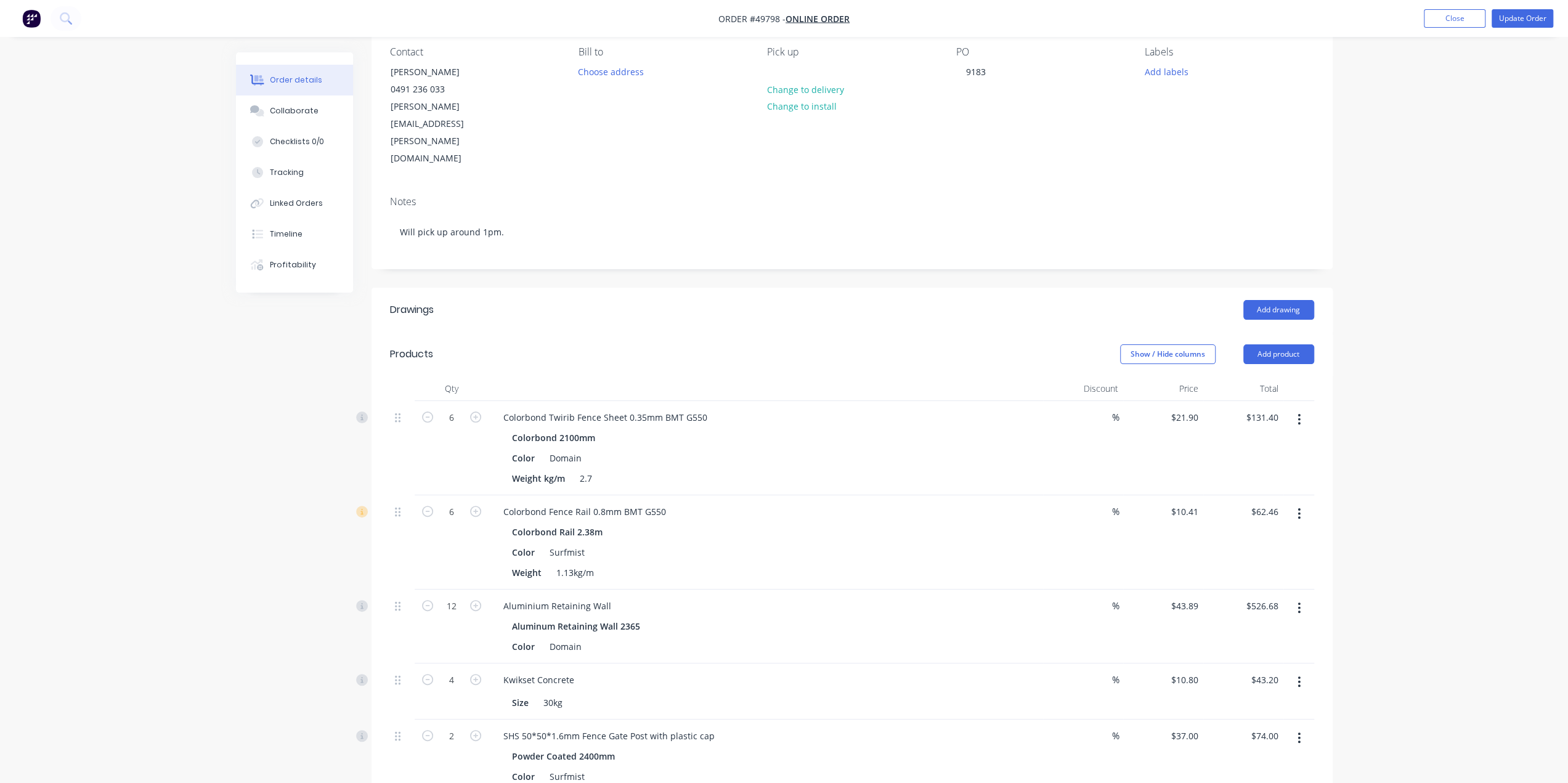
scroll to position [0, 0]
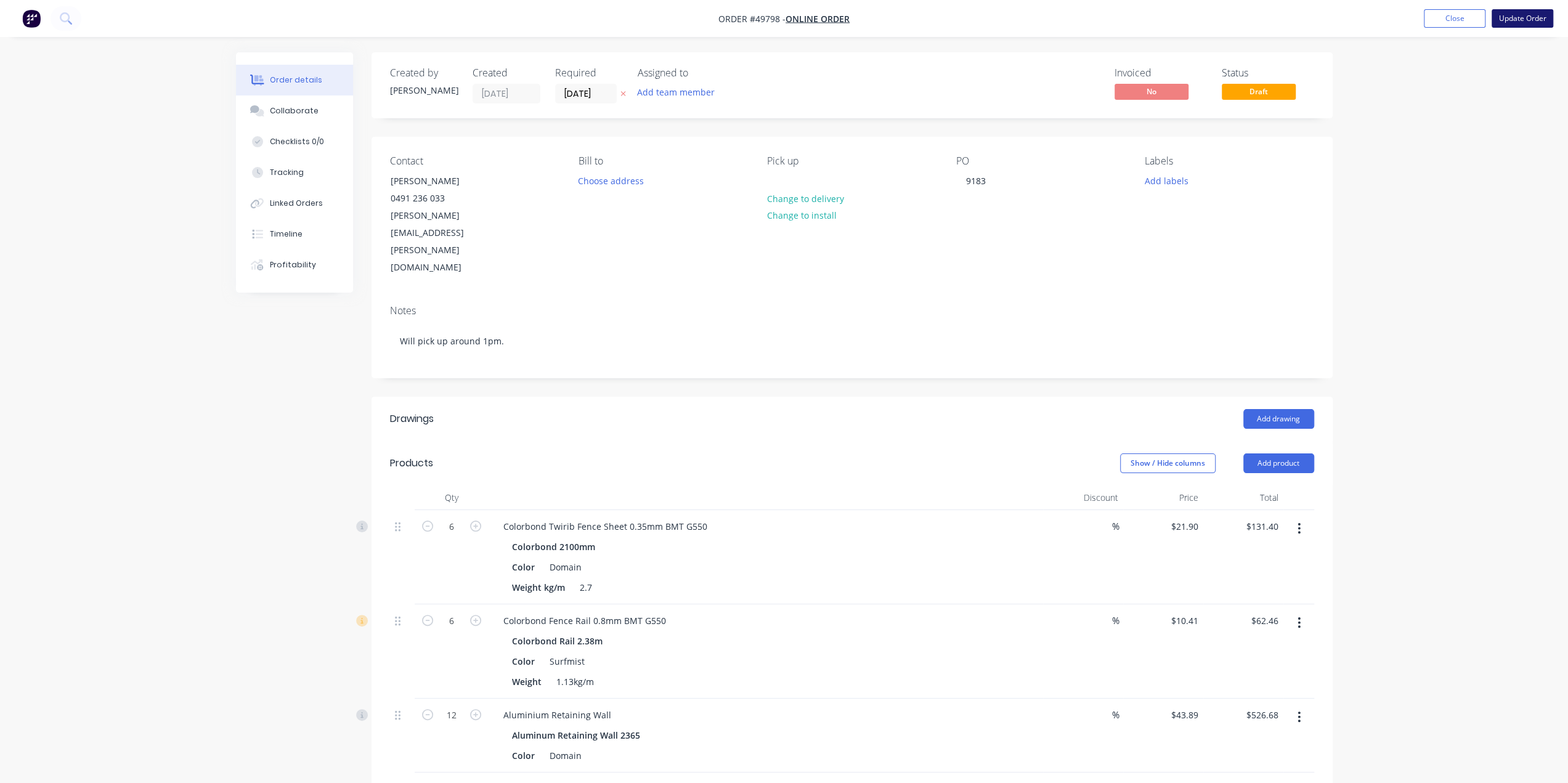
click at [1527, 20] on button "Update Order" at bounding box center [1523, 18] width 62 height 18
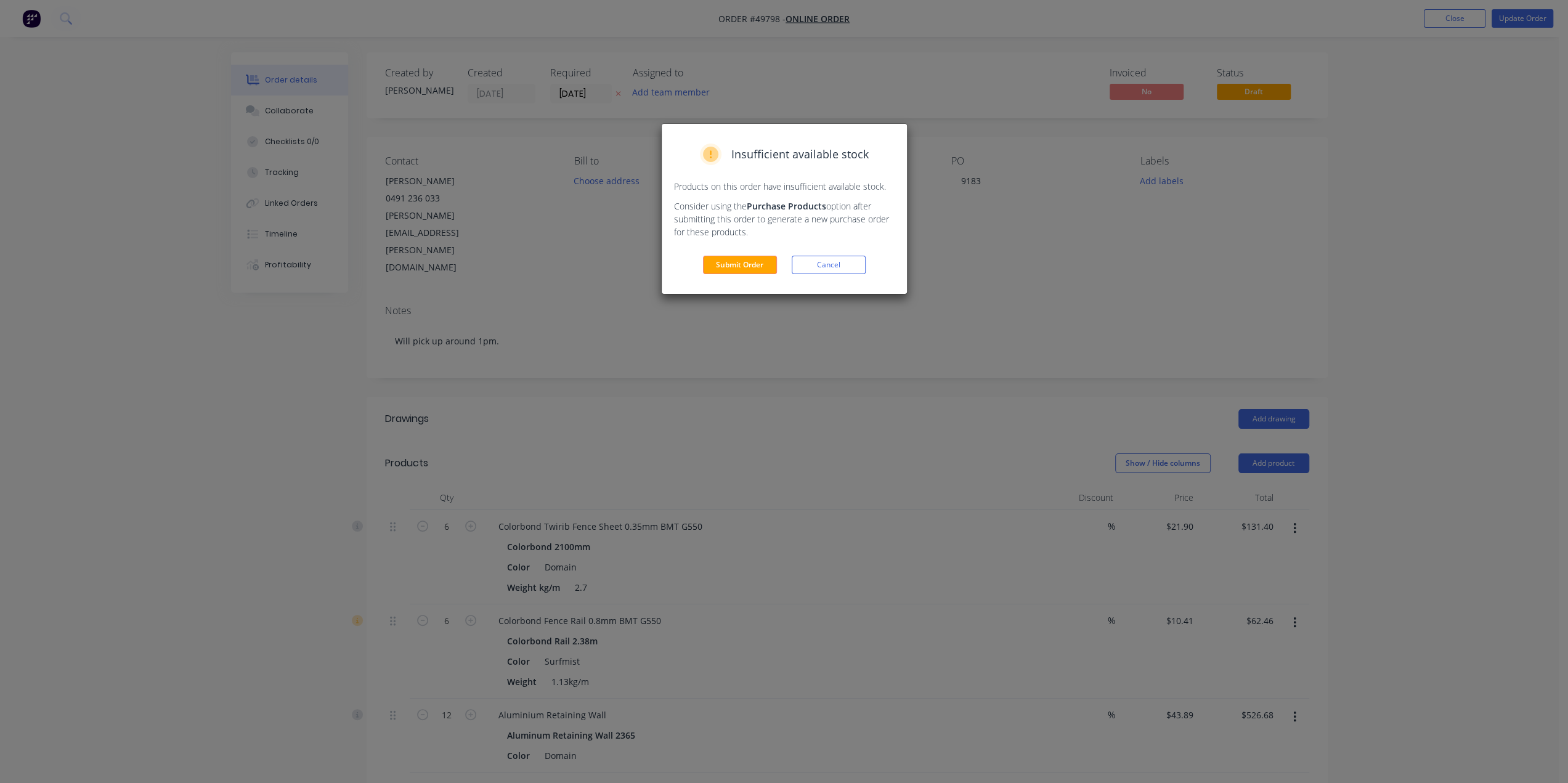
click at [751, 263] on button "Submit Order" at bounding box center [740, 265] width 74 height 18
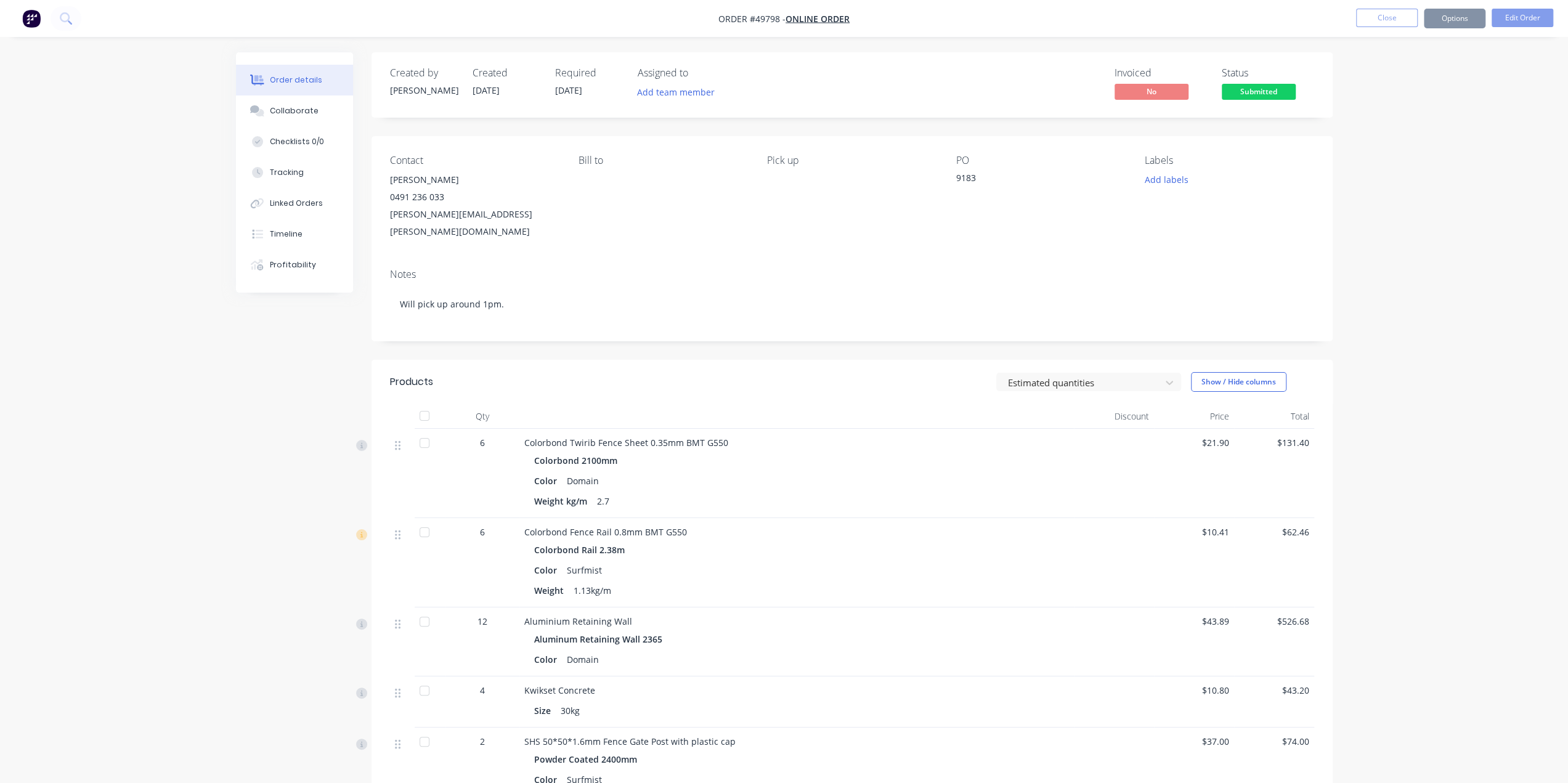
click at [1459, 18] on button "Options" at bounding box center [1455, 18] width 62 height 20
click at [1406, 74] on div "Invoice" at bounding box center [1417, 74] width 113 height 18
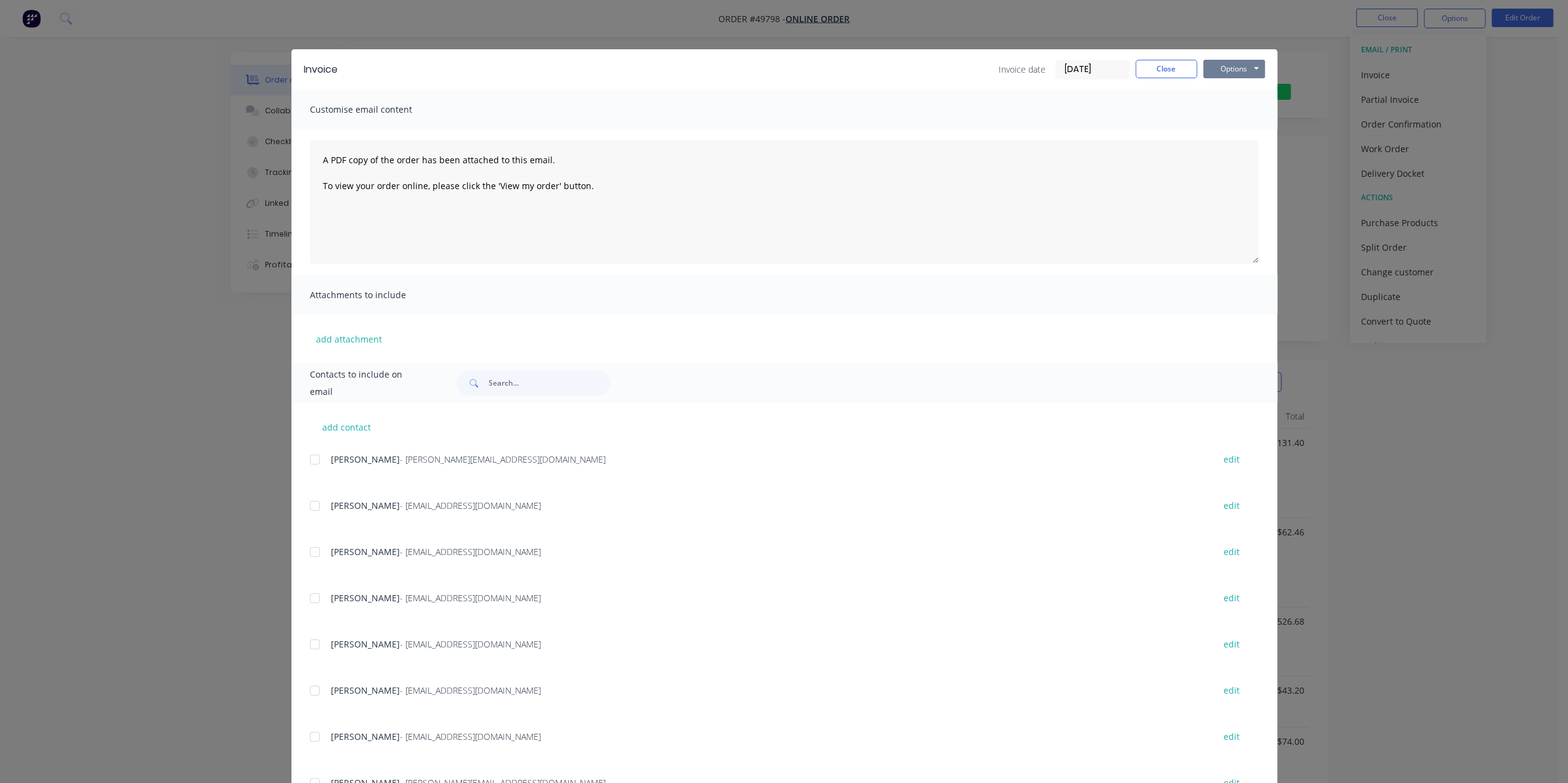
drag, startPoint x: 1240, startPoint y: 66, endPoint x: 1224, endPoint y: 79, distance: 20.6
click at [1237, 67] on button "Options" at bounding box center [1234, 69] width 62 height 18
click at [1217, 118] on button "Print" at bounding box center [1243, 111] width 79 height 20
drag, startPoint x: 1418, startPoint y: 228, endPoint x: 1417, endPoint y: 83, distance: 145.0
click at [1418, 228] on div "Invoice Invoice date 13/10/25 Close Options Preview Print Email Customise email…" at bounding box center [784, 392] width 1568 height 783
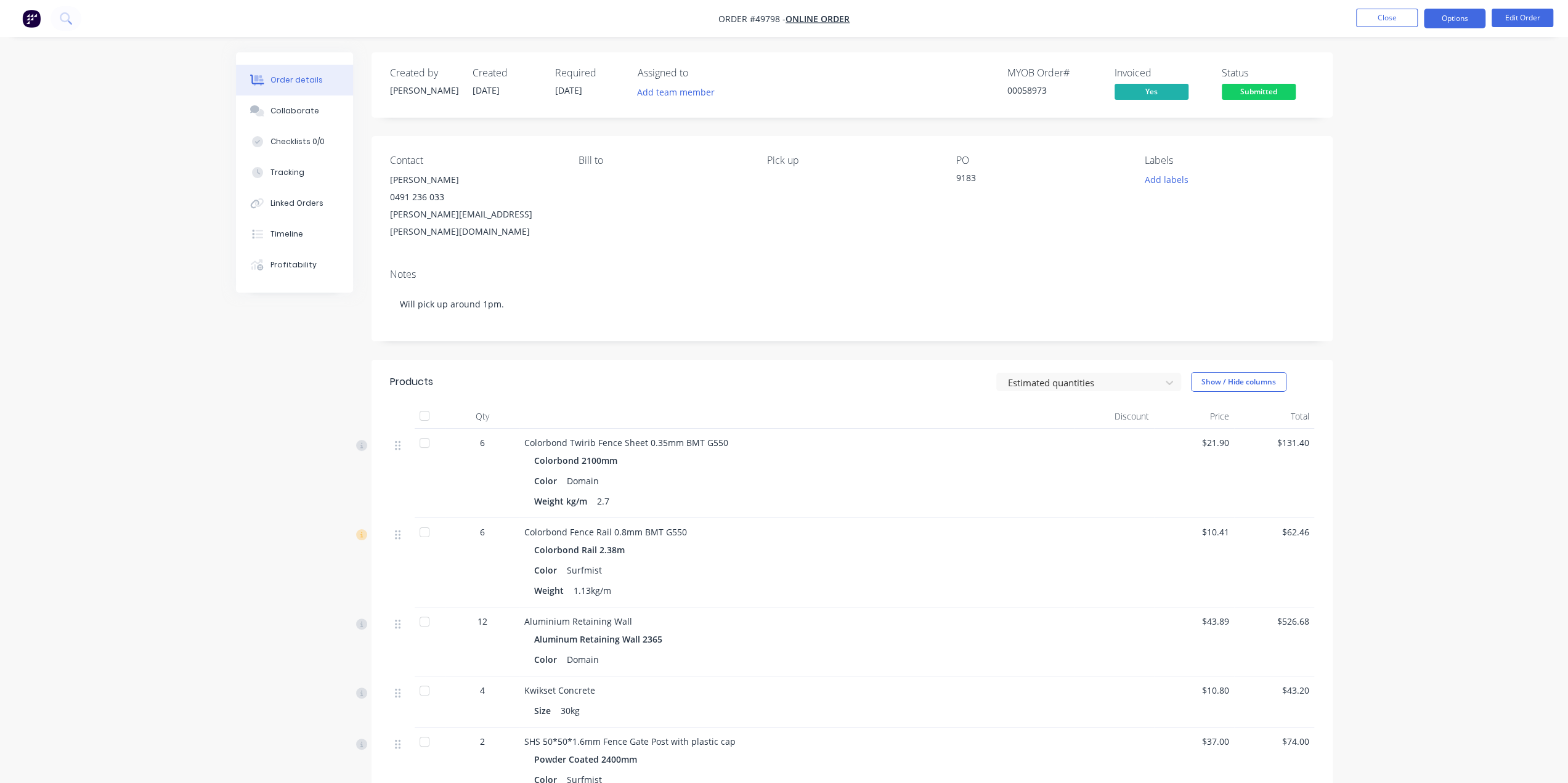
click at [1448, 20] on button "Options" at bounding box center [1455, 18] width 62 height 20
click at [1123, 258] on div "Notes Will pick up around 1pm." at bounding box center [852, 299] width 961 height 83
click at [1439, 251] on div "Order details Collaborate Checklists 0/0 Tracking Linked Orders Timeline Profit…" at bounding box center [784, 494] width 1568 height 989
click at [1442, 253] on div "Order details Collaborate Checklists 0/0 Tracking Linked Orders Timeline Profit…" at bounding box center [784, 494] width 1568 height 989
click at [1448, 248] on div "Order details Collaborate Checklists 0/0 Tracking Linked Orders Timeline Profit…" at bounding box center [784, 494] width 1568 height 989
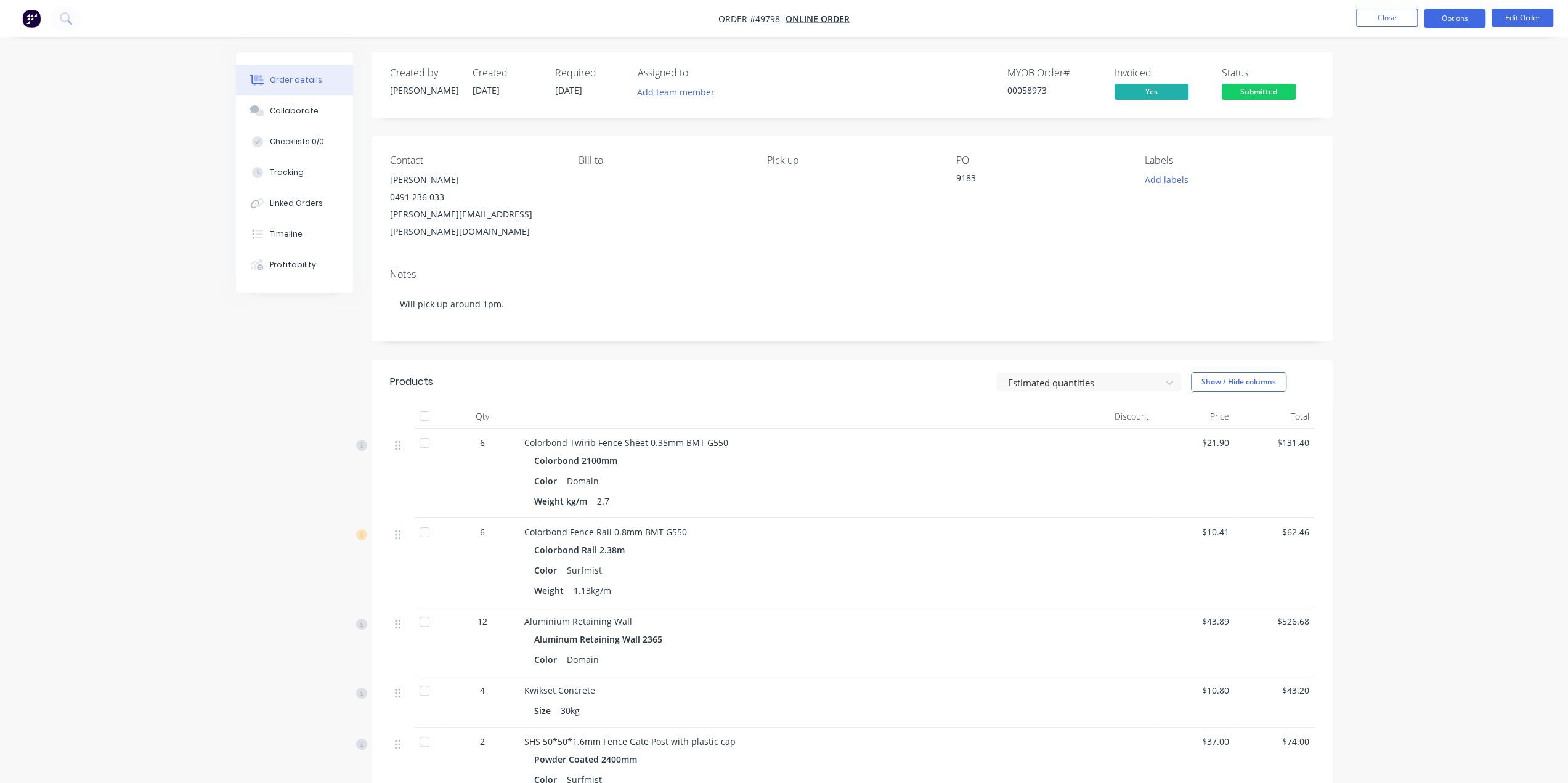
click at [1448, 18] on button "Options" at bounding box center [1455, 18] width 62 height 20
click at [1410, 171] on div "Delivery Docket" at bounding box center [1417, 173] width 113 height 18
click at [1420, 125] on div "Without pricing" at bounding box center [1417, 124] width 113 height 18
click at [1459, 460] on div "Order details Collaborate Checklists 0/0 Tracking Linked Orders Timeline Profit…" at bounding box center [784, 494] width 1568 height 989
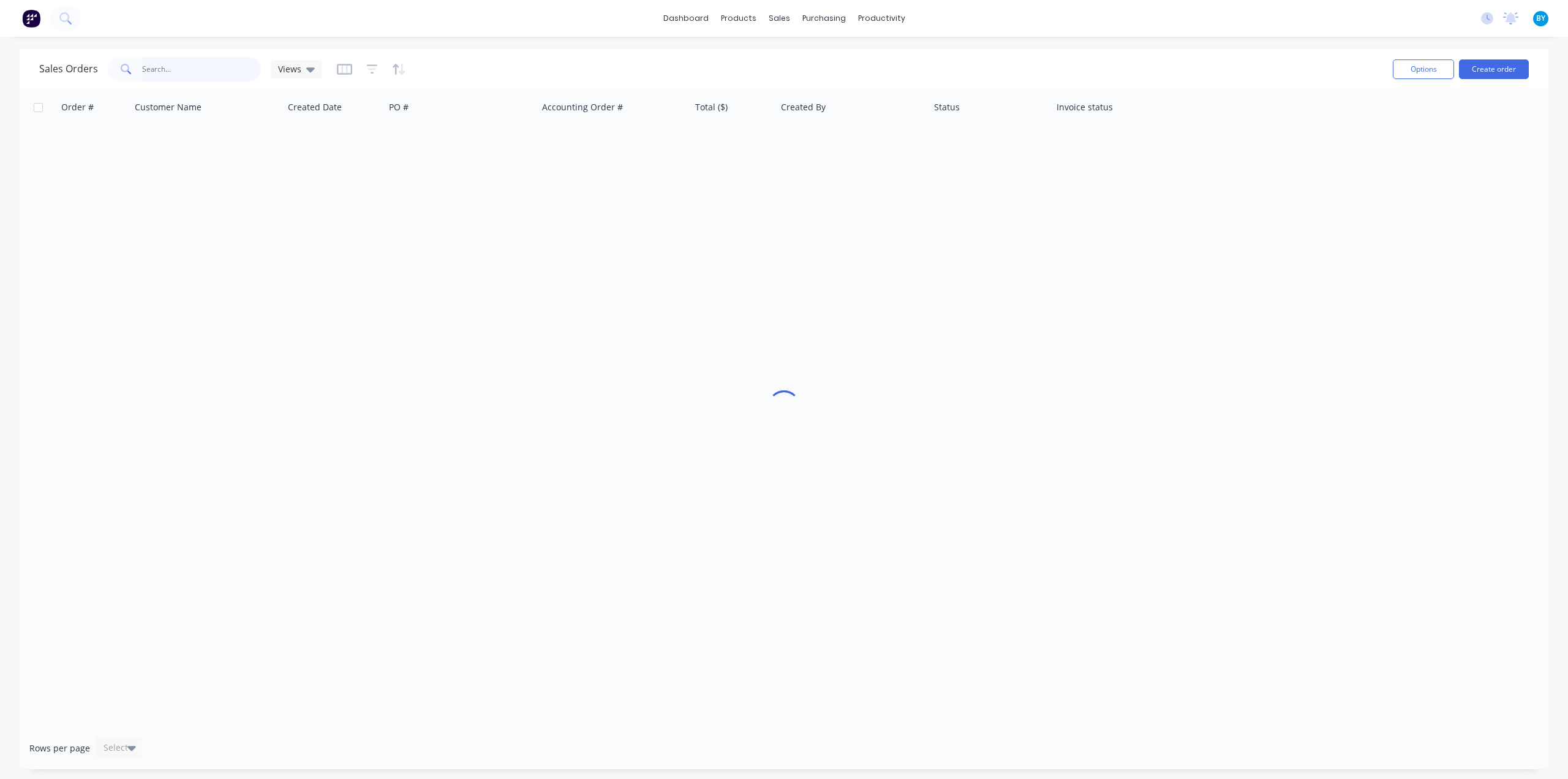
click at [181, 68] on input "text" at bounding box center [202, 68] width 120 height 24
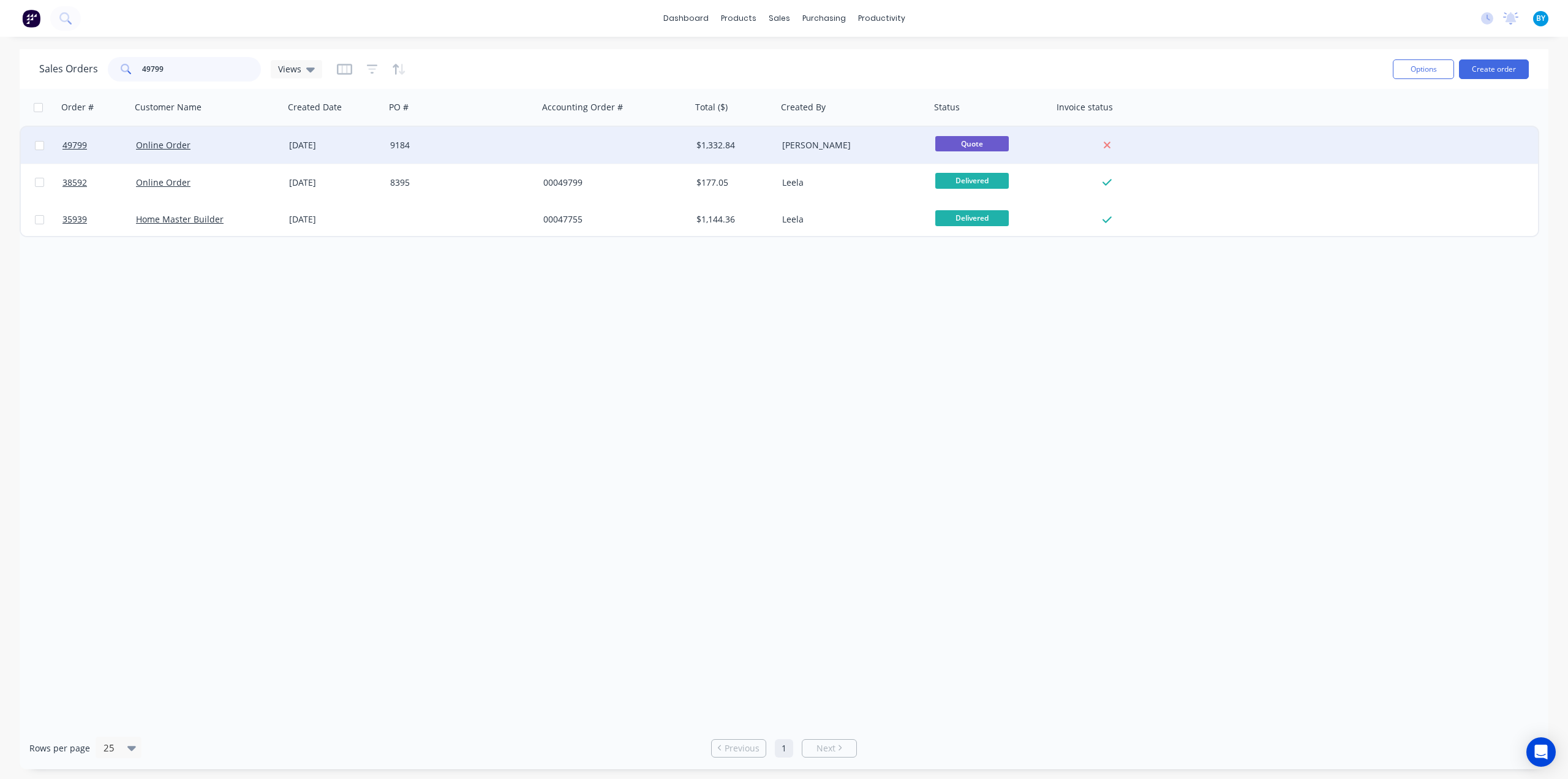
type input "49799"
click at [229, 141] on div "Online Order" at bounding box center [203, 145] width 136 height 12
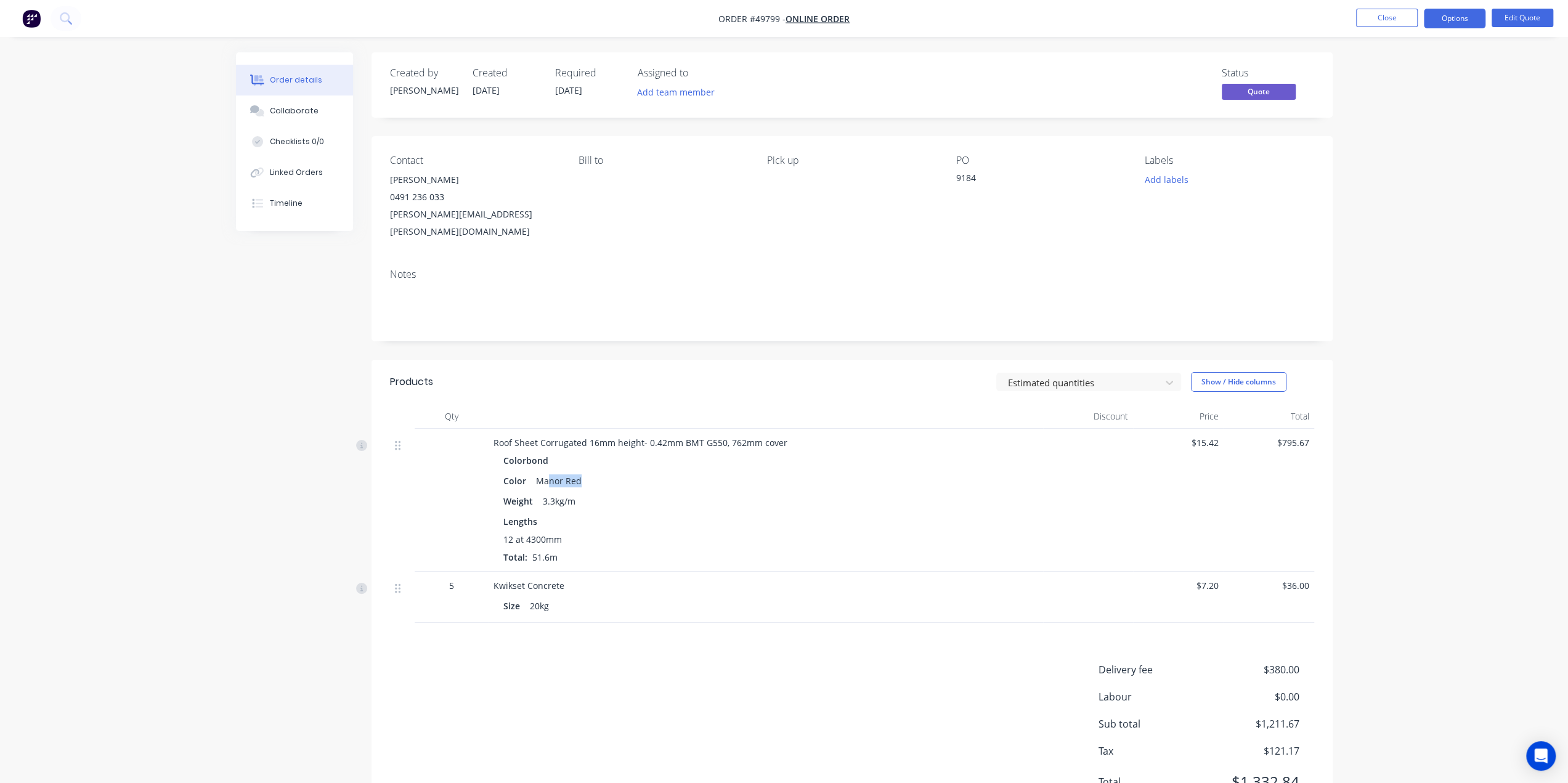
drag, startPoint x: 576, startPoint y: 463, endPoint x: 546, endPoint y: 465, distance: 30.1
click at [546, 472] on div "Manor Red" at bounding box center [559, 480] width 55 height 18
click at [679, 492] on div "Weight 3.3kg/m" at bounding box center [766, 500] width 525 height 18
drag, startPoint x: 560, startPoint y: 463, endPoint x: 596, endPoint y: 464, distance: 36.0
click at [596, 472] on div "Color Manor Red" at bounding box center [766, 480] width 525 height 18
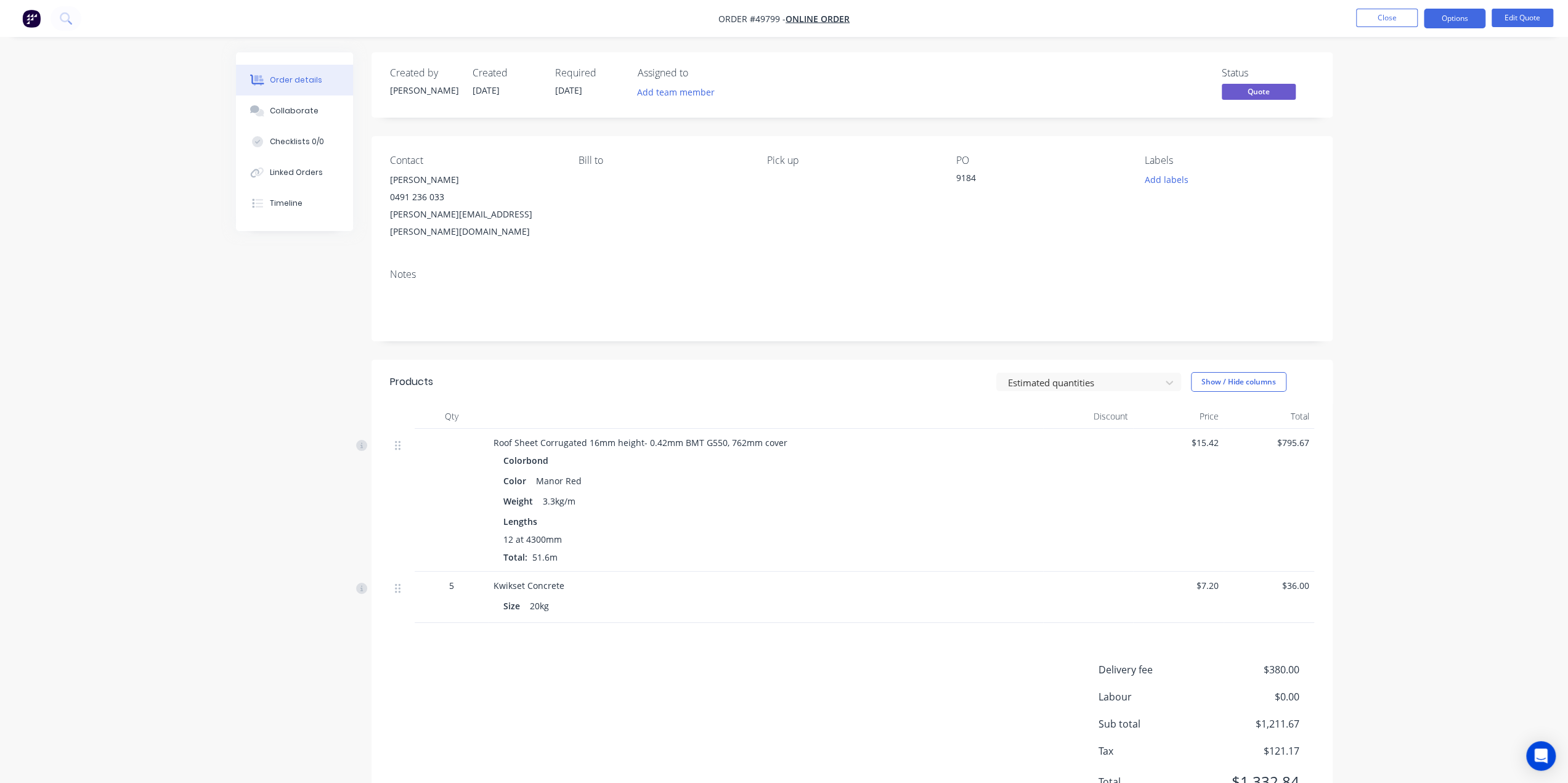
click at [628, 474] on div "Colorbond Color Manor Red Weight 3.3kg/m Lengths 12 at 4300mm Total: 51.6m" at bounding box center [766, 508] width 545 height 112
drag, startPoint x: 527, startPoint y: 570, endPoint x: 570, endPoint y: 571, distance: 43.0
click at [570, 579] on div "Kwikset Concrete" at bounding box center [766, 585] width 545 height 13
click at [653, 597] on div "Size 20kg" at bounding box center [766, 606] width 525 height 18
drag, startPoint x: 536, startPoint y: 569, endPoint x: 634, endPoint y: 571, distance: 98.0
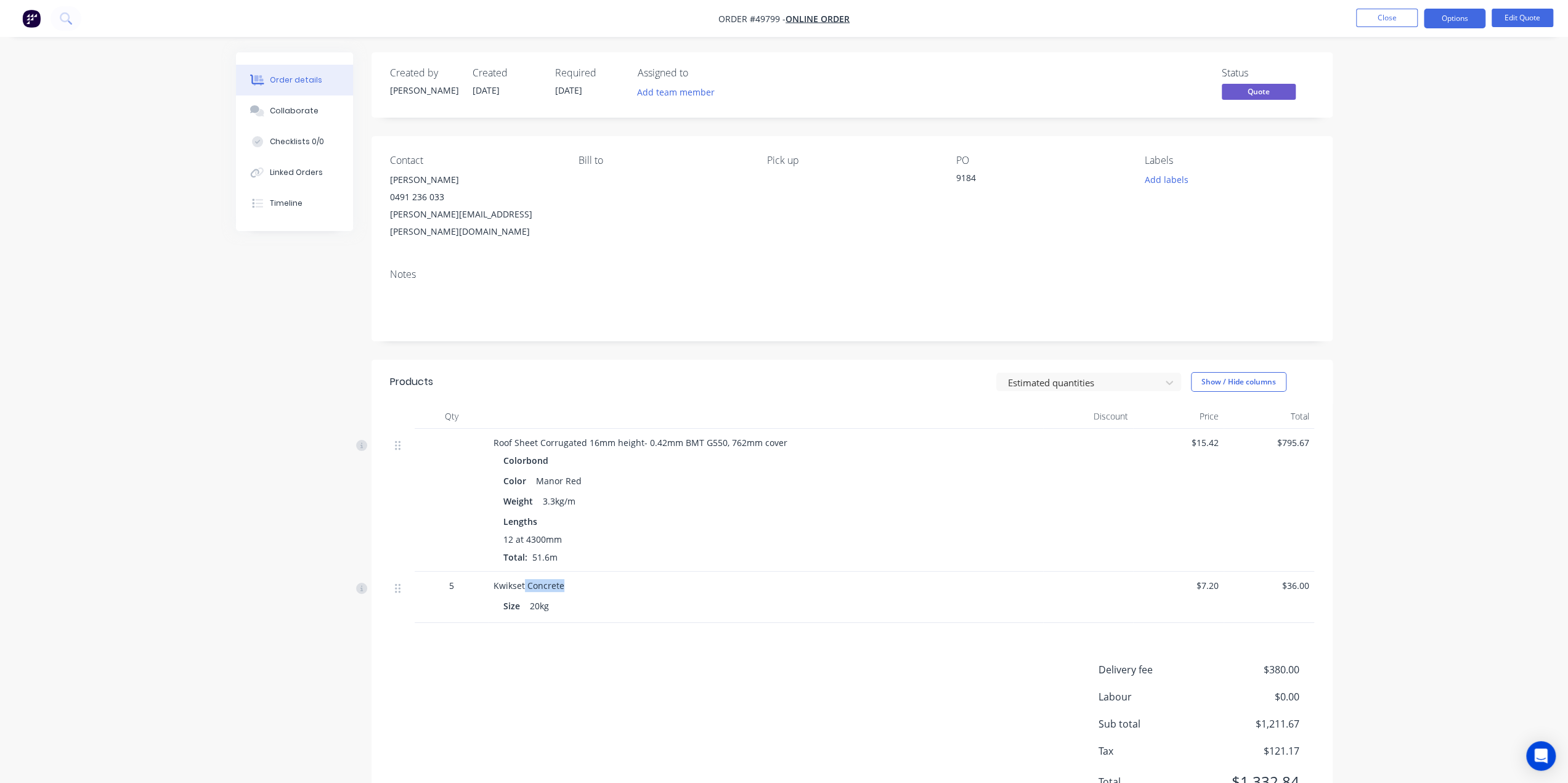
click at [601, 579] on div "Kwikset Concrete" at bounding box center [766, 585] width 545 height 13
click at [648, 595] on div "Size 20kg" at bounding box center [766, 605] width 545 height 20
drag, startPoint x: 522, startPoint y: 567, endPoint x: 628, endPoint y: 598, distance: 110.4
click at [623, 579] on div "Kwikset Concrete" at bounding box center [766, 585] width 545 height 13
click at [632, 601] on div "Kwikset Concrete Size 20kg" at bounding box center [766, 596] width 555 height 51
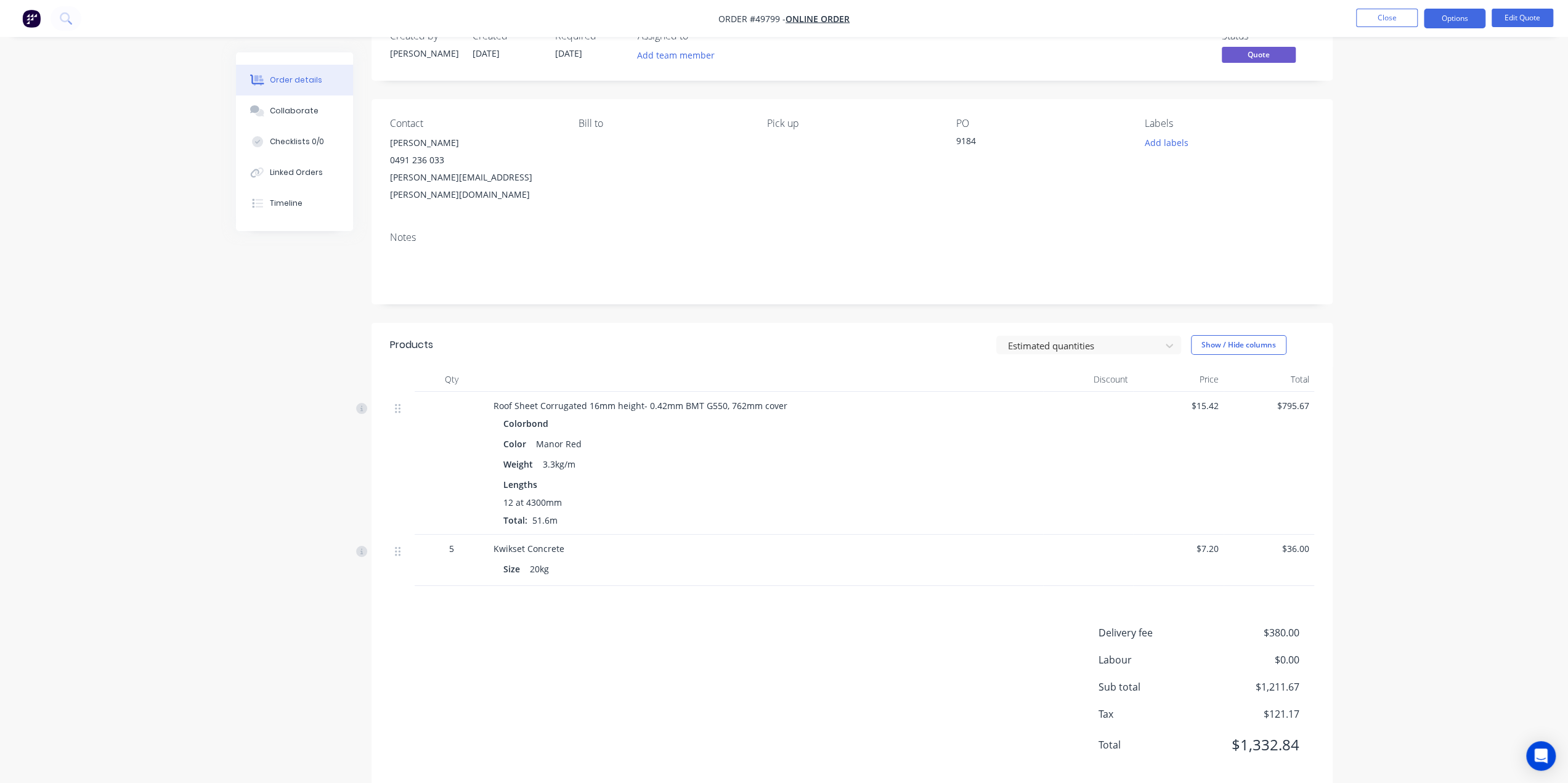
scroll to position [41, 0]
click at [1518, 20] on button "Edit Quote" at bounding box center [1523, 18] width 62 height 18
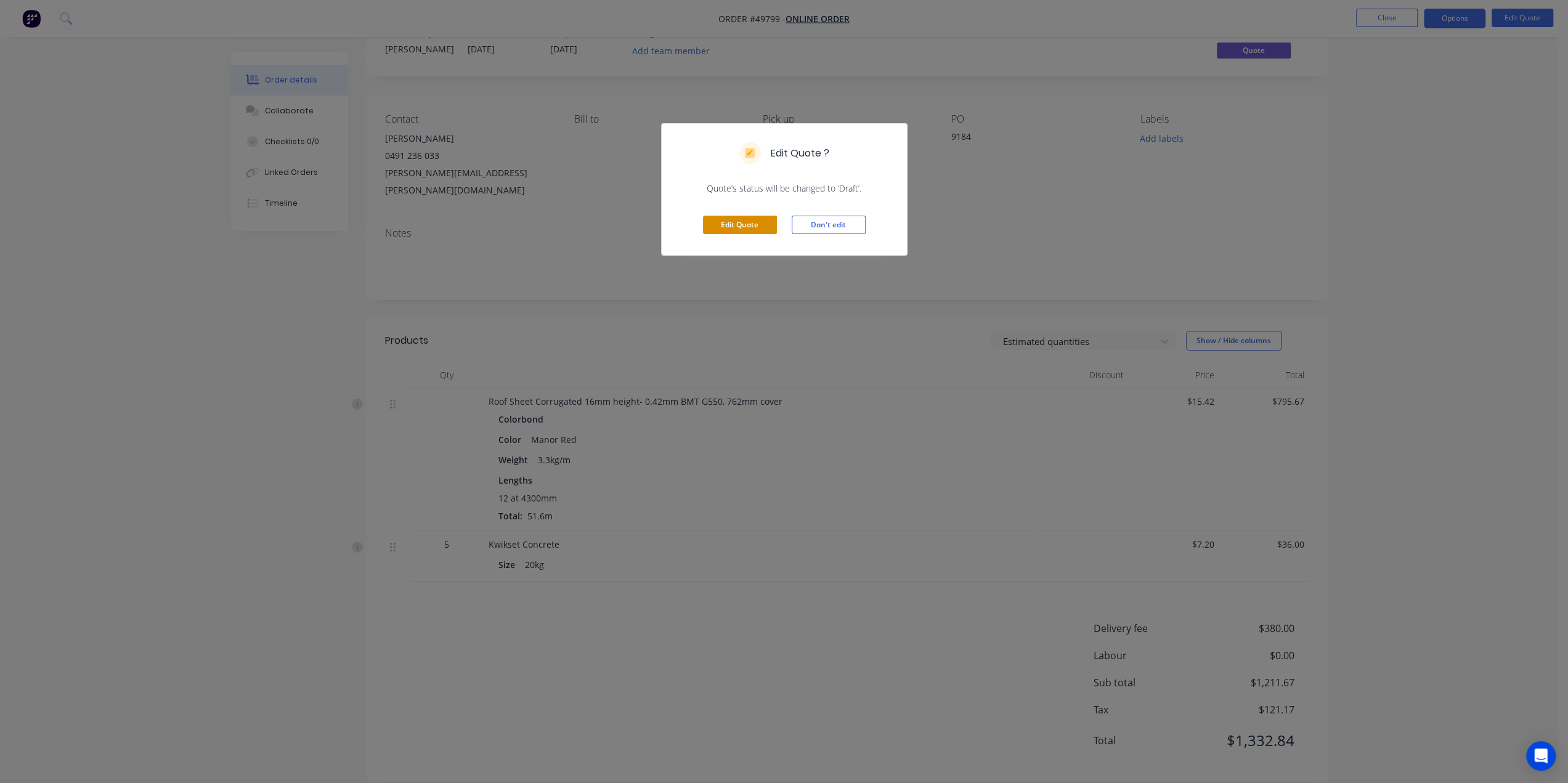
click at [738, 218] on button "Edit Quote" at bounding box center [740, 225] width 74 height 18
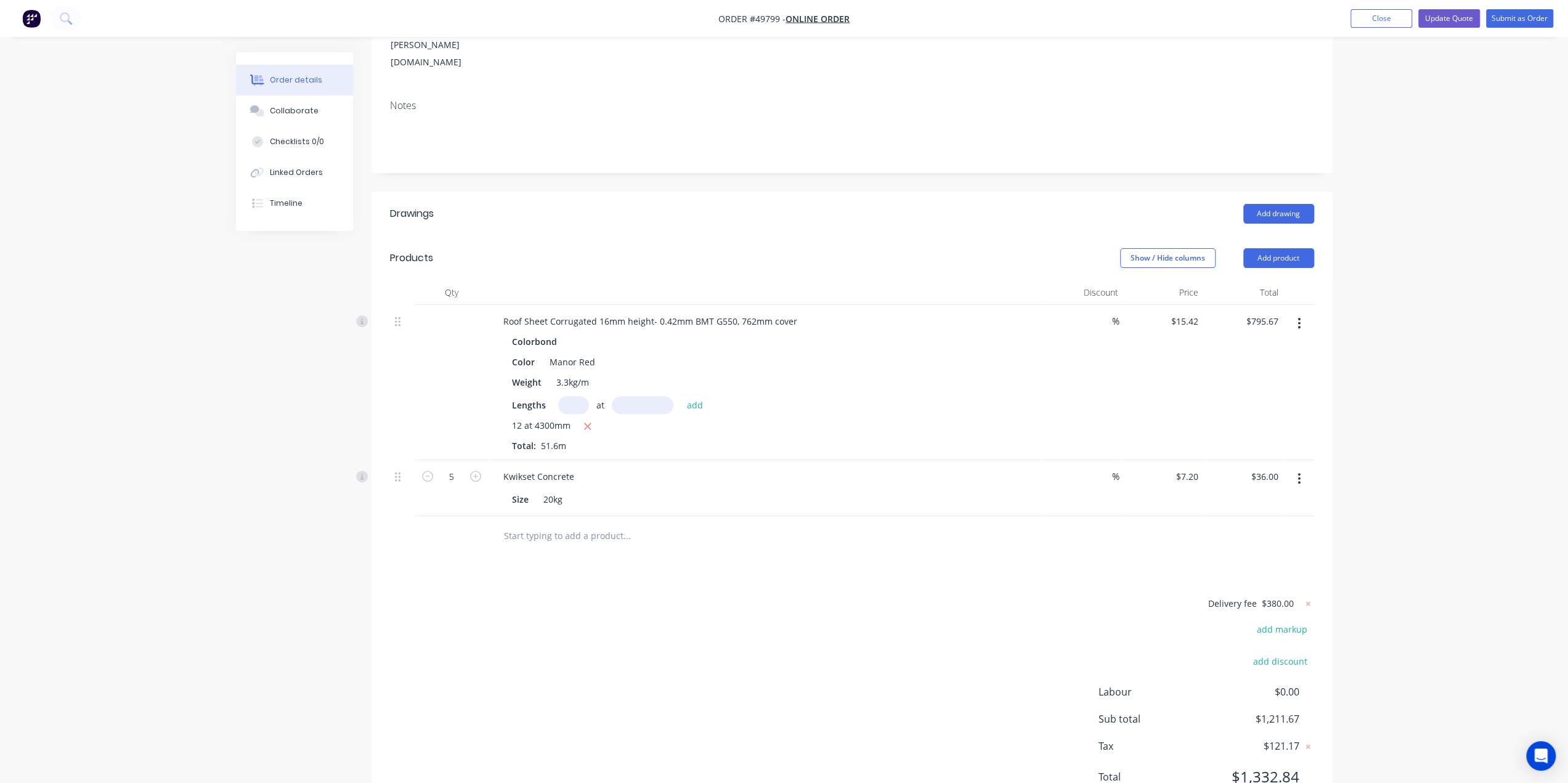
scroll to position [206, 0]
click at [1278, 248] on button "Add product" at bounding box center [1278, 258] width 71 height 20
click at [1270, 279] on div "Product catalogue" at bounding box center [1255, 288] width 95 height 18
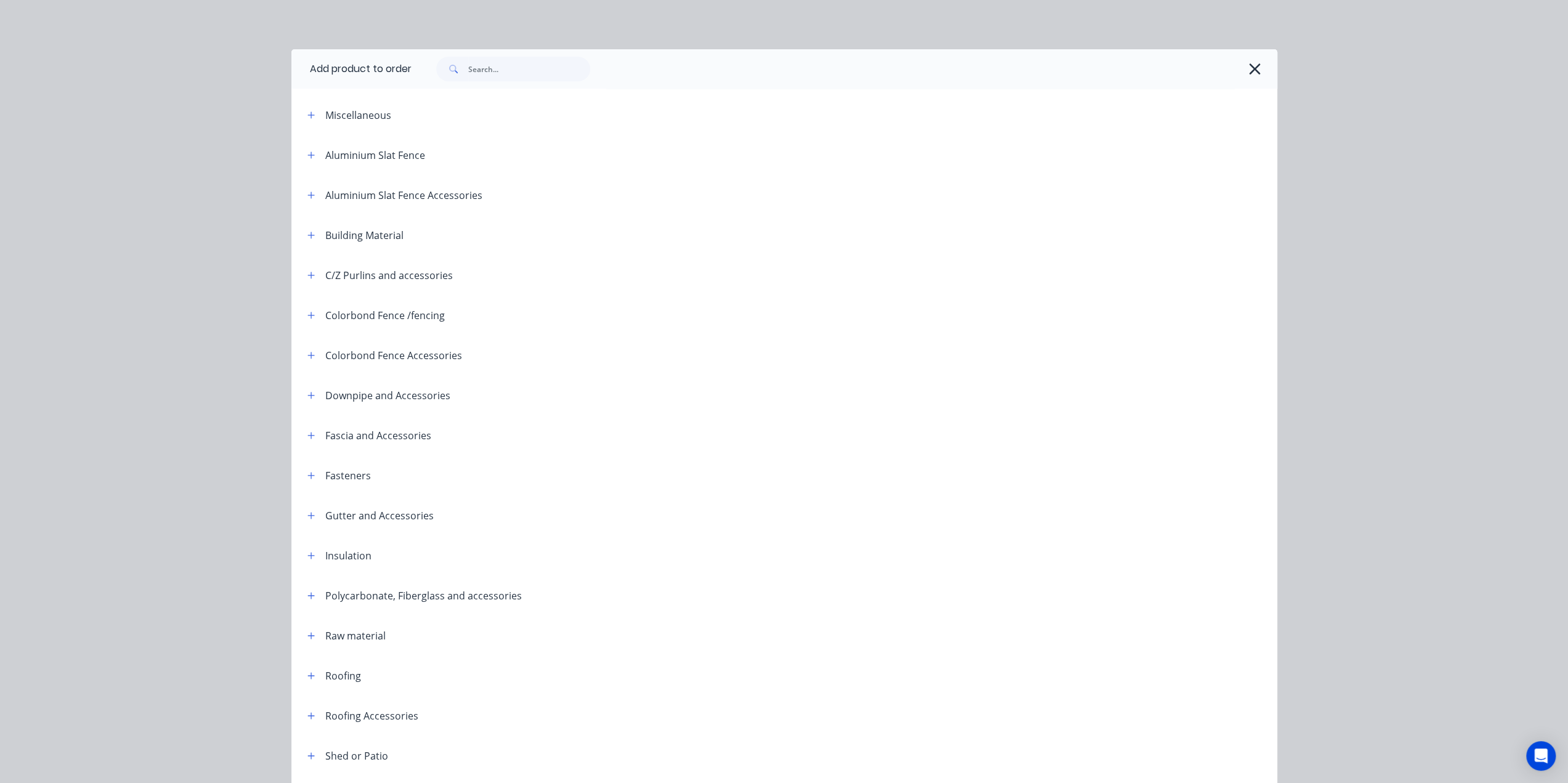
click at [1379, 72] on div "Add product to order Miscellaneous Aluminium Slat Fence Aluminium Slat Fence Ac…" at bounding box center [784, 392] width 1568 height 783
click at [1250, 69] on icon "button" at bounding box center [1254, 69] width 11 height 11
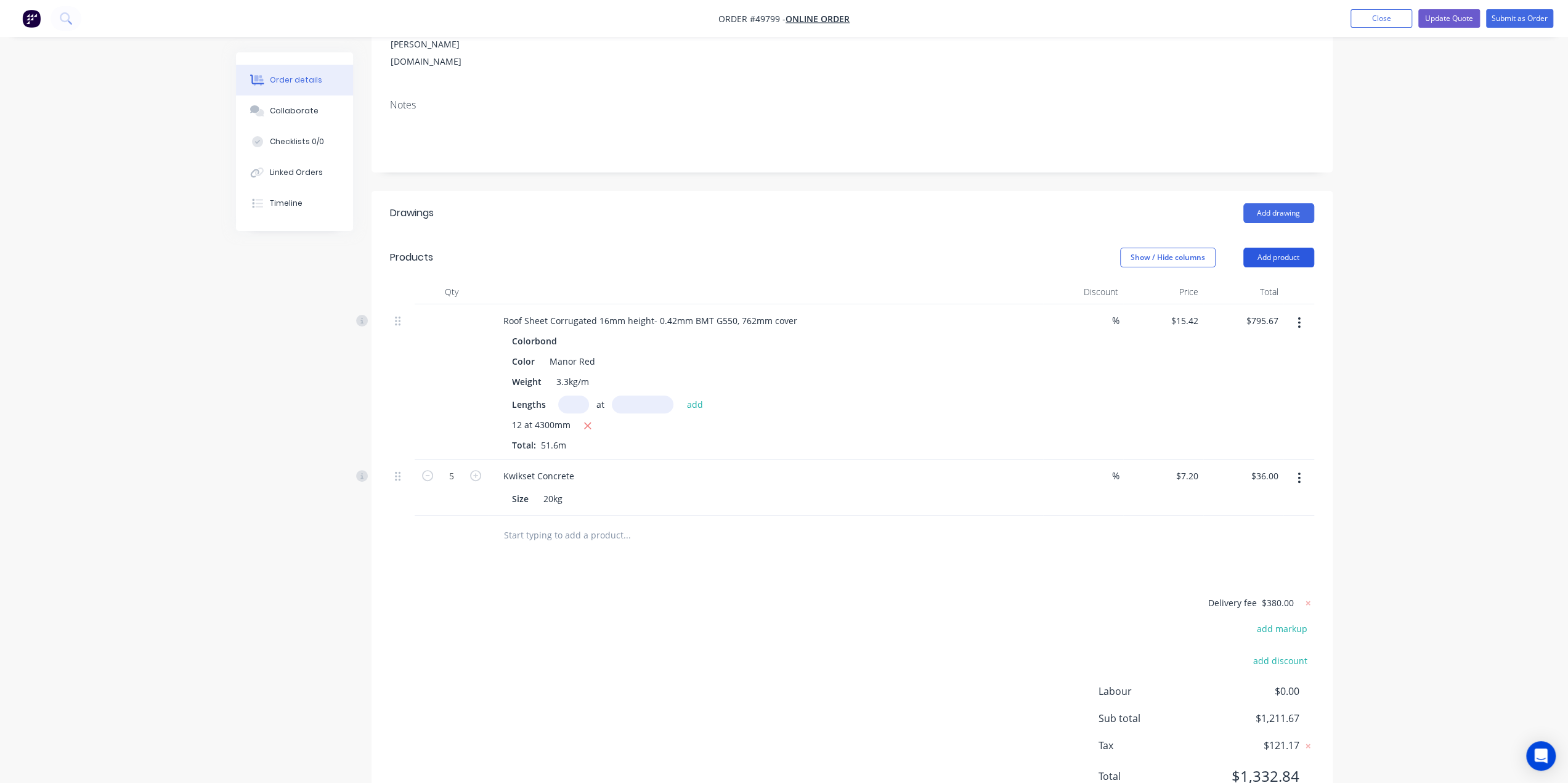
click at [1271, 248] on button "Add product" at bounding box center [1278, 258] width 71 height 20
click at [1244, 277] on button "Product catalogue" at bounding box center [1256, 289] width 117 height 24
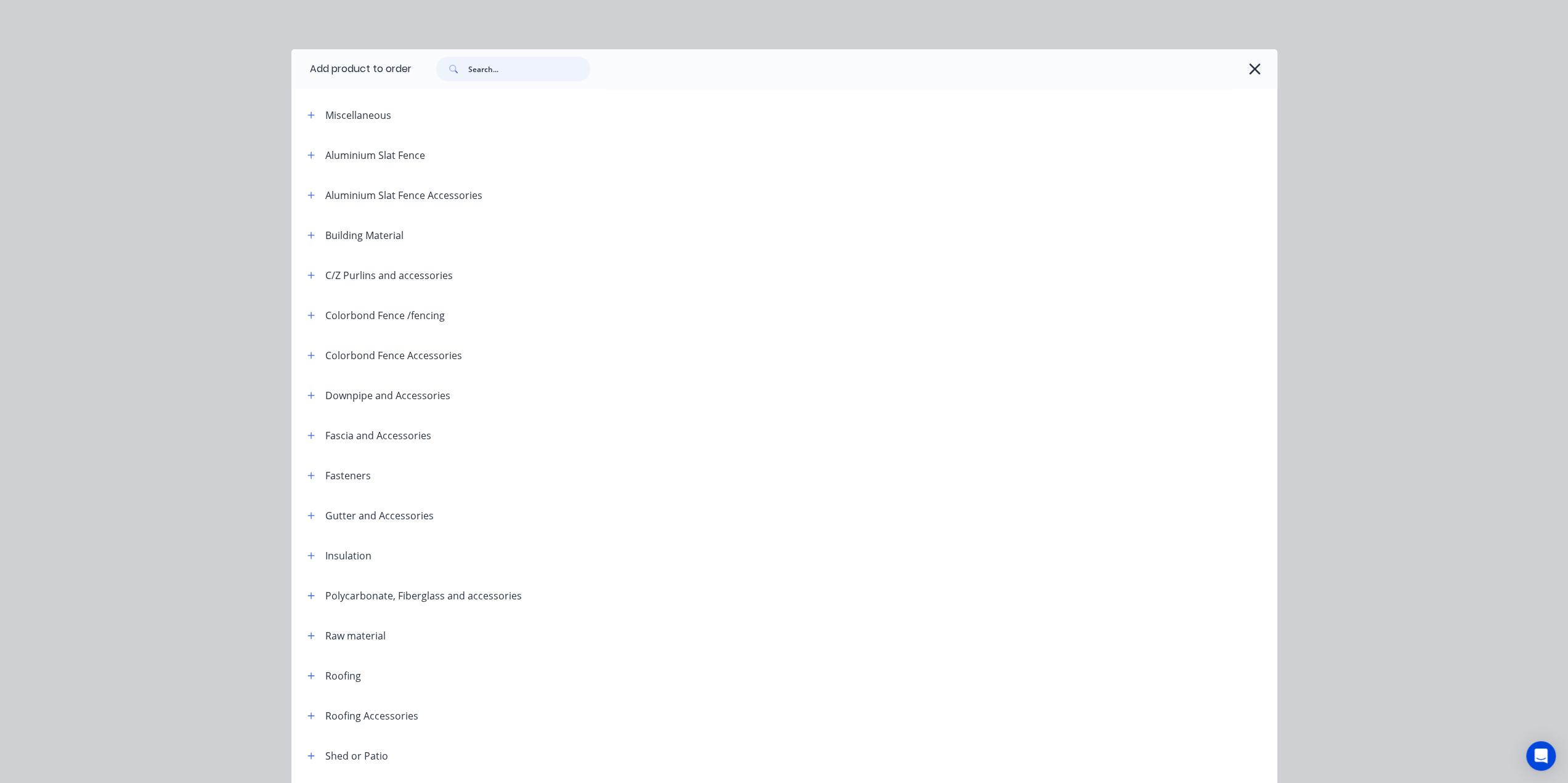
click at [511, 66] on input "text" at bounding box center [530, 69] width 122 height 24
click at [1352, 91] on div "Add product to order Miscellaneous Aluminium Slat Fence Aluminium Slat Fence Ac…" at bounding box center [784, 392] width 1568 height 783
click at [1256, 67] on button "button" at bounding box center [1255, 69] width 20 height 20
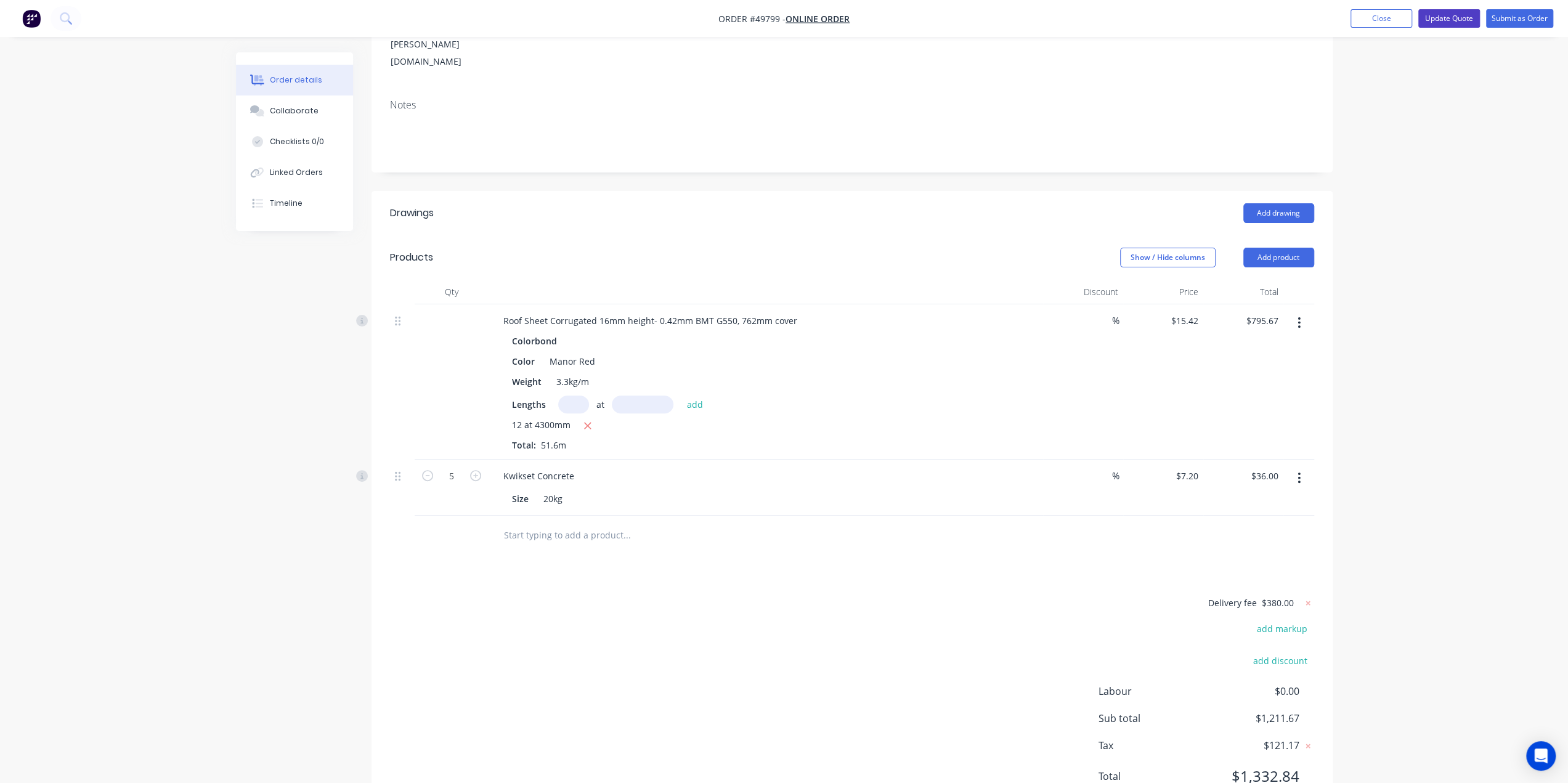
click at [1448, 15] on button "Update Quote" at bounding box center [1449, 18] width 62 height 18
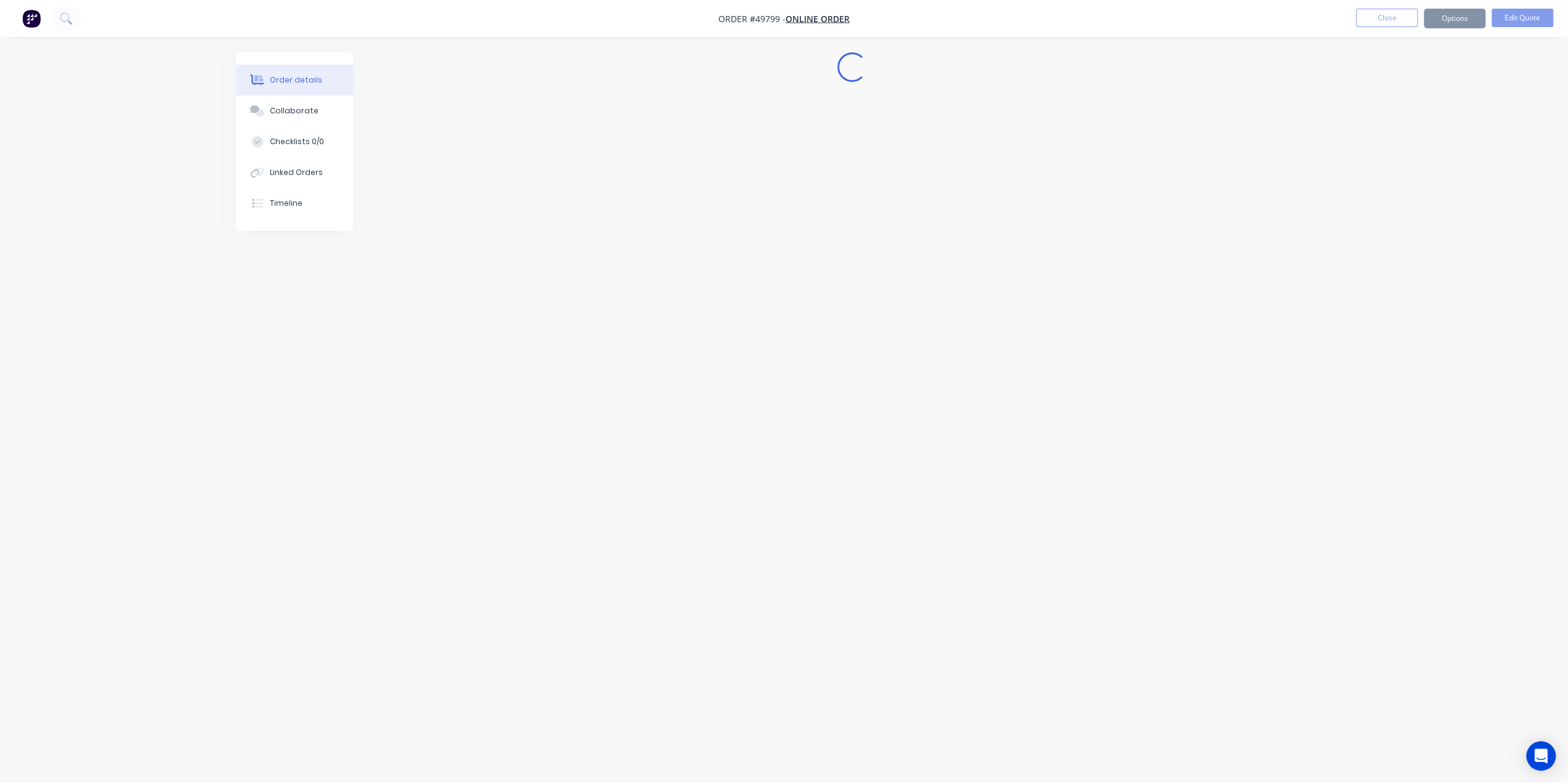
scroll to position [0, 0]
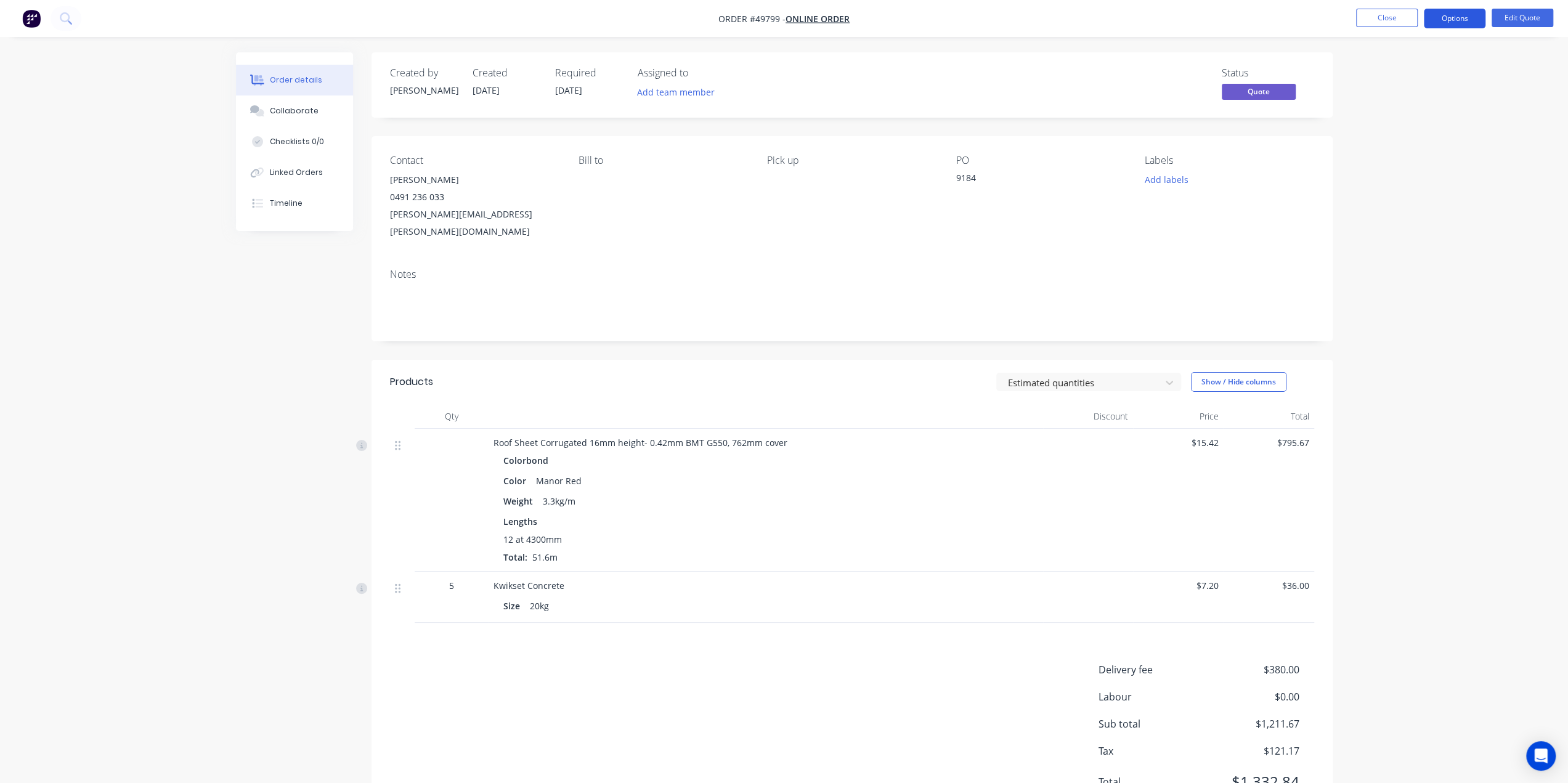
click at [1442, 18] on button "Options" at bounding box center [1455, 18] width 62 height 20
click at [1424, 69] on div "Quote" at bounding box center [1417, 74] width 113 height 18
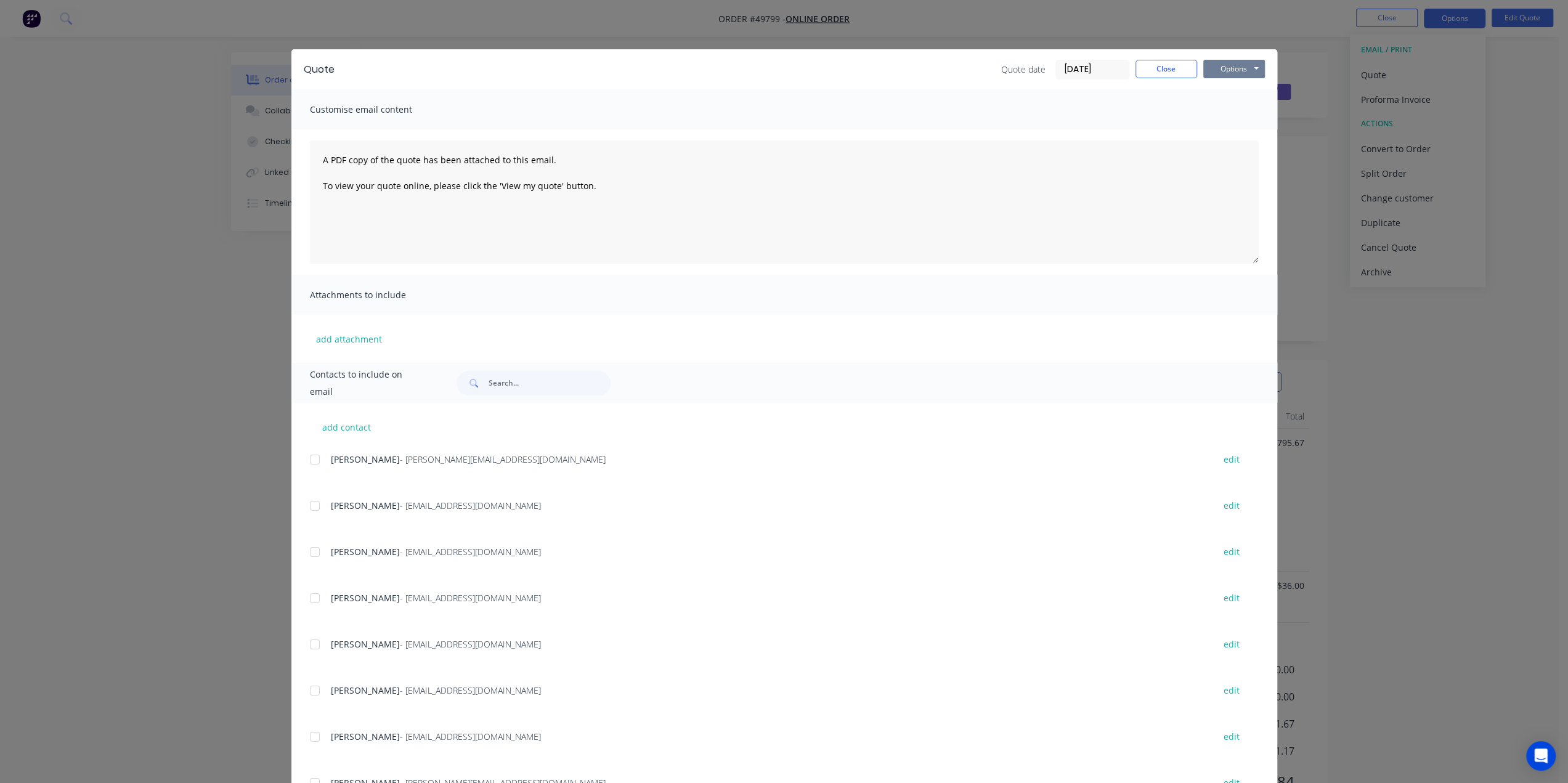
click at [1239, 70] on button "Options" at bounding box center [1234, 69] width 62 height 18
click at [1241, 108] on button "Print" at bounding box center [1243, 111] width 79 height 20
click at [1228, 74] on button "Options" at bounding box center [1234, 69] width 62 height 18
click at [1232, 109] on button "Print" at bounding box center [1243, 111] width 79 height 20
click at [1476, 324] on div "Quote Quote date [DATE] Close Options Preview Print Email Customise email conte…" at bounding box center [784, 392] width 1568 height 783
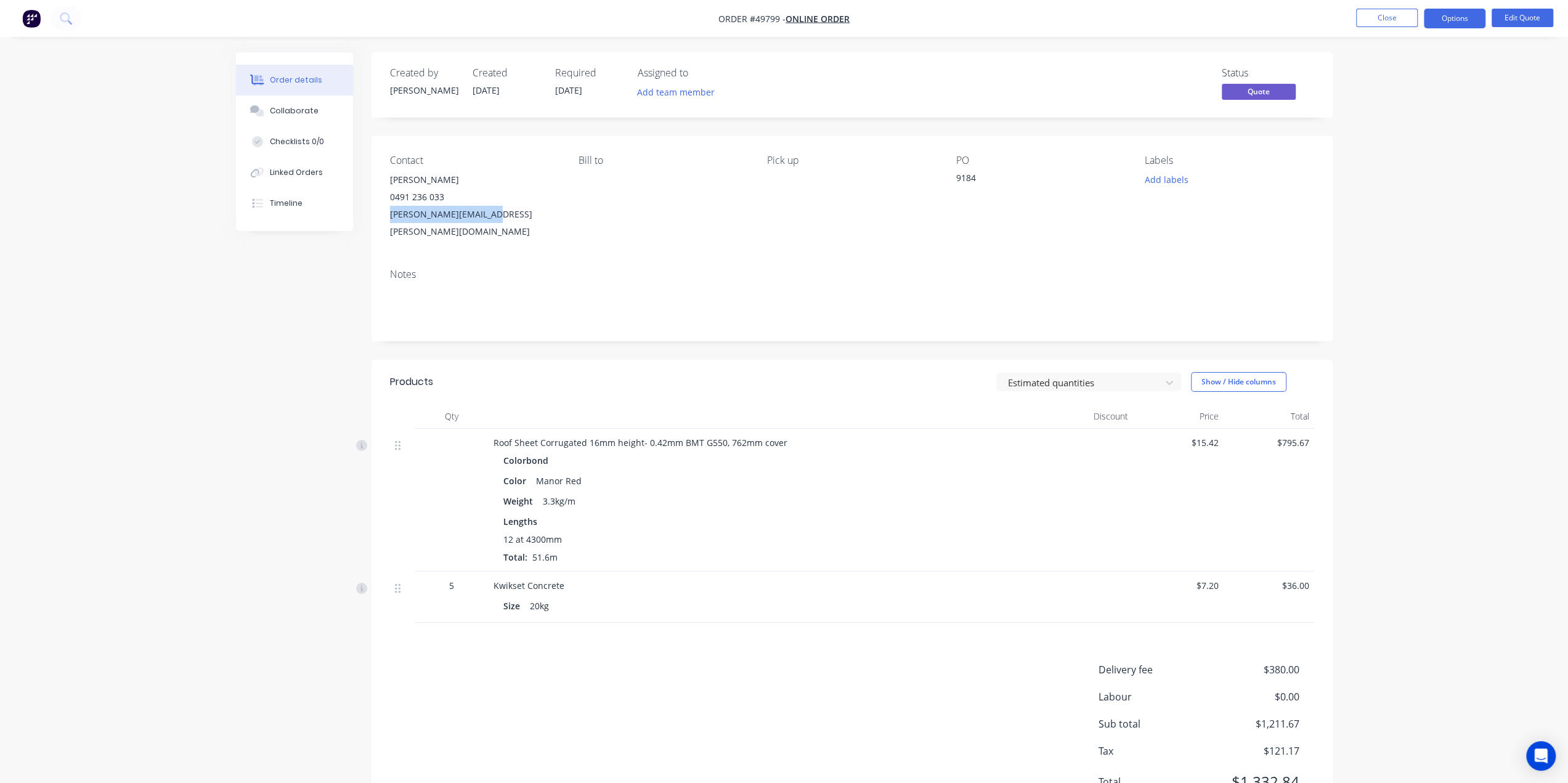
drag, startPoint x: 382, startPoint y: 221, endPoint x: 532, endPoint y: 223, distance: 150.0
click at [535, 223] on div "Contact [PERSON_NAME] [PHONE_NUMBER] [PERSON_NAME][EMAIL_ADDRESS][PERSON_NAME][…" at bounding box center [852, 197] width 961 height 123
copy div "[PERSON_NAME][EMAIL_ADDRESS][PERSON_NAME][DOMAIN_NAME]"
